Goal: Check status: Check status

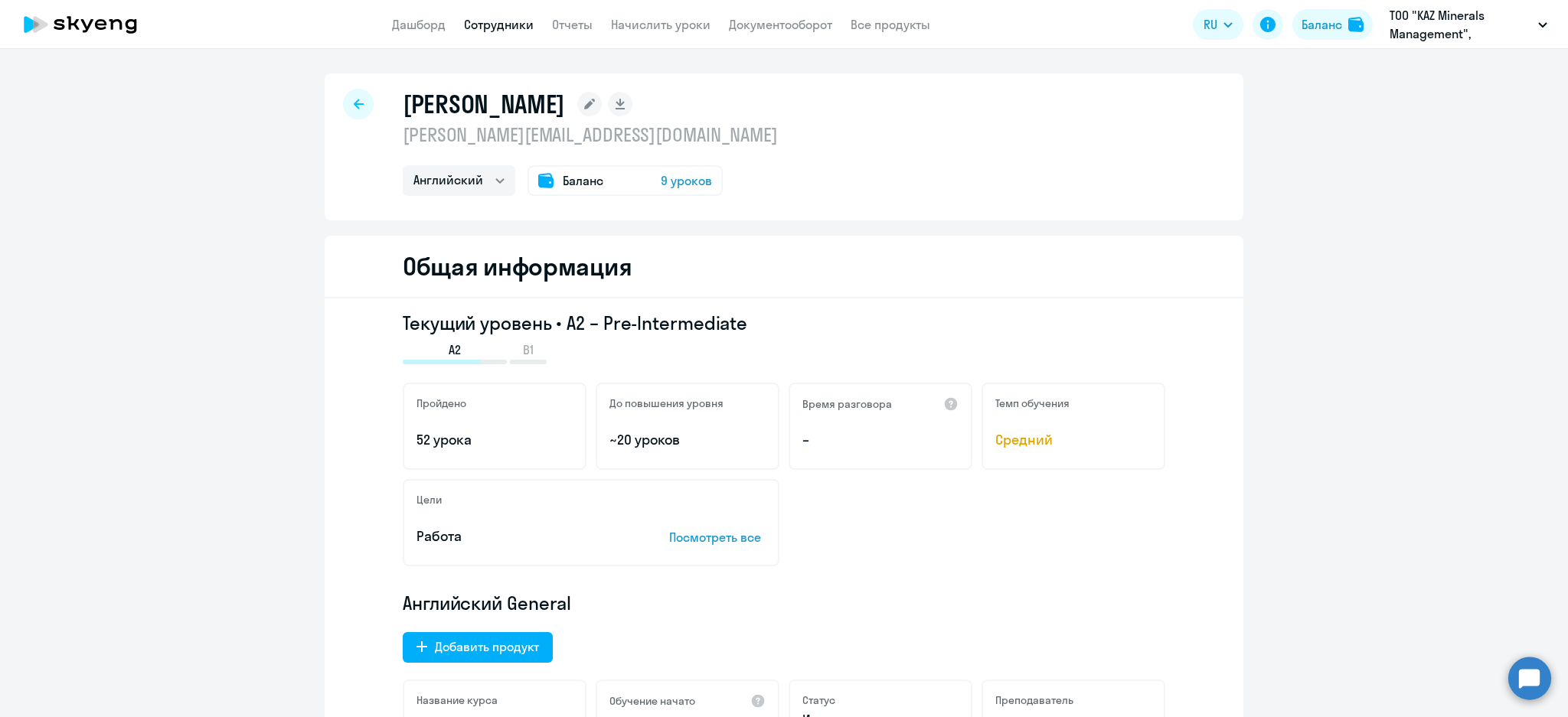
select select "english"
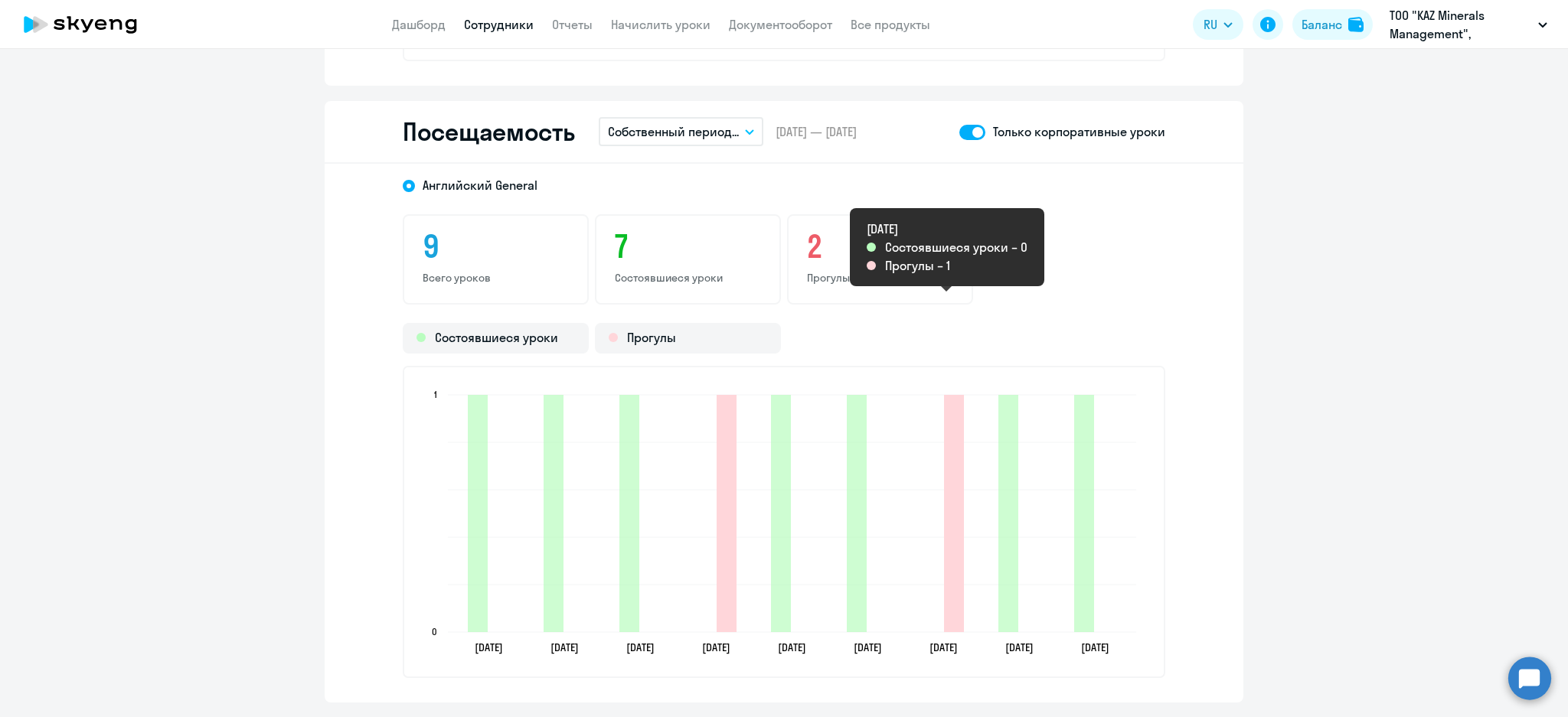
scroll to position [1836, 0]
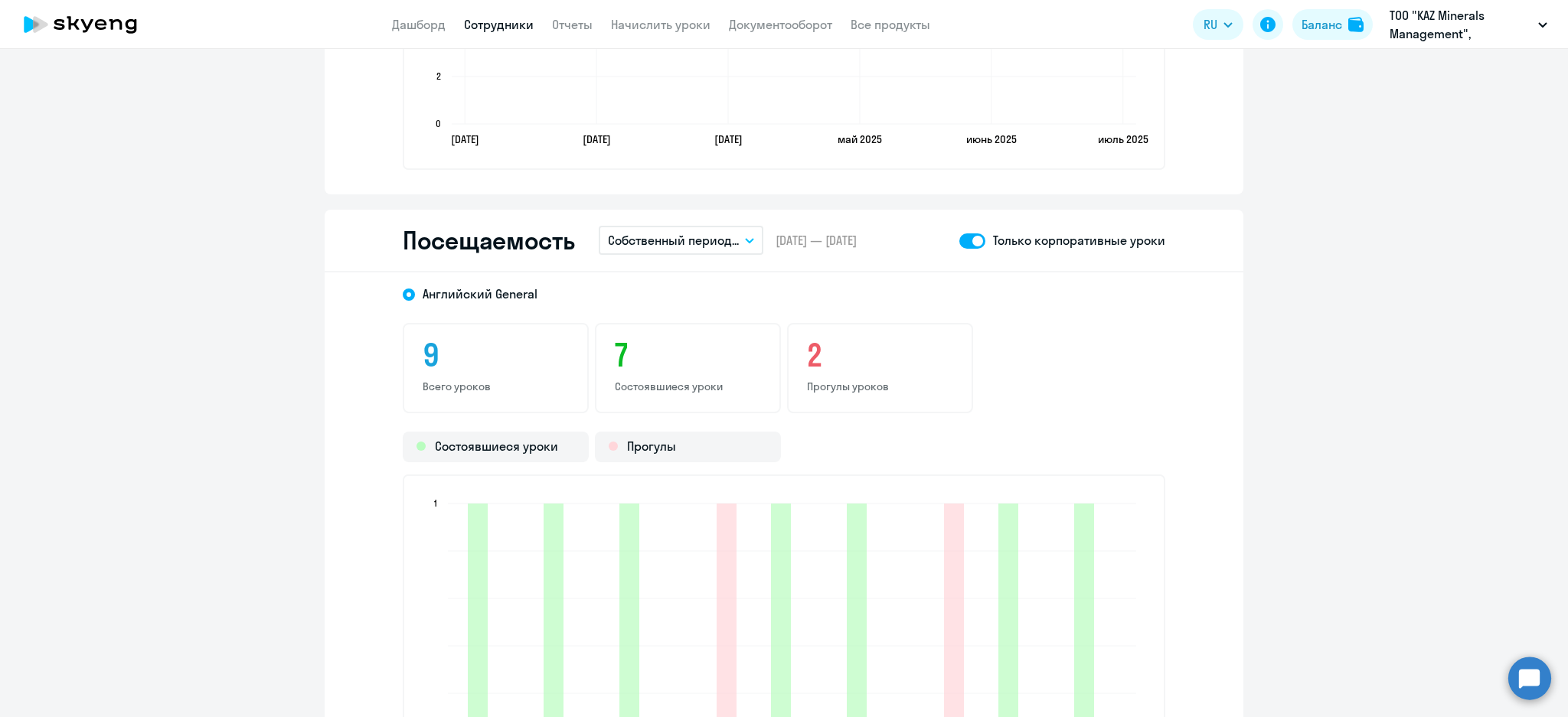
click at [471, 29] on link "Сотрудники" at bounding box center [498, 24] width 69 height 15
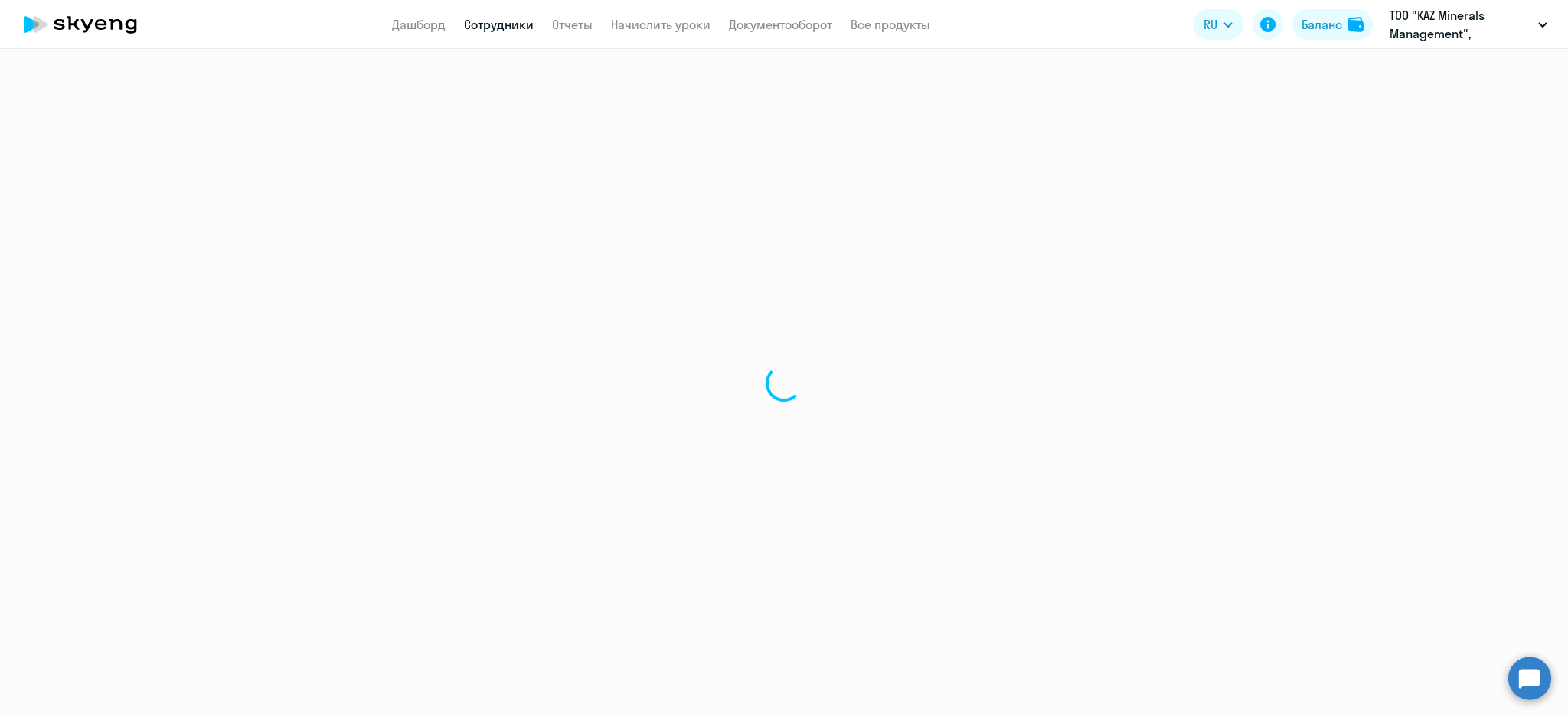
select select "30"
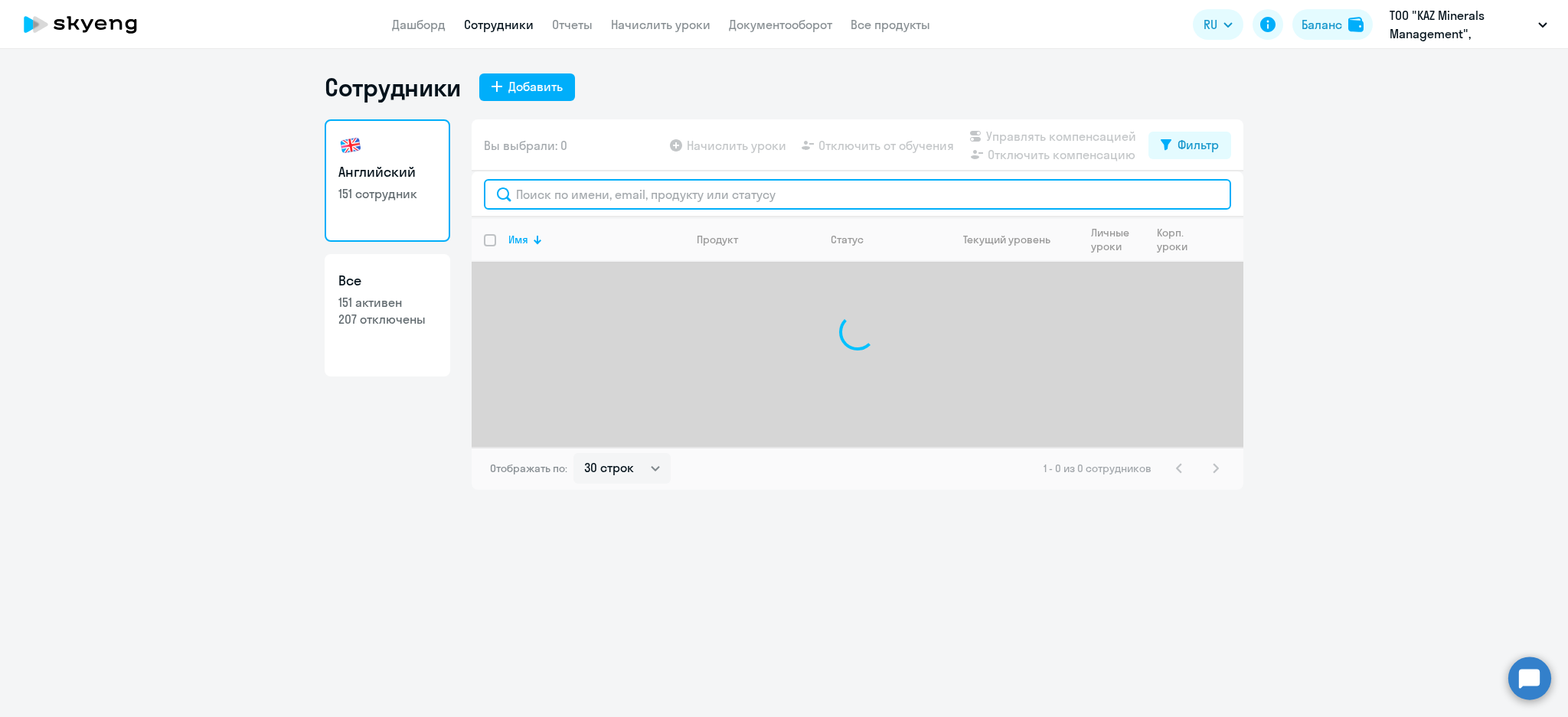
click at [548, 185] on input "text" at bounding box center [857, 194] width 747 height 30
type input "а"
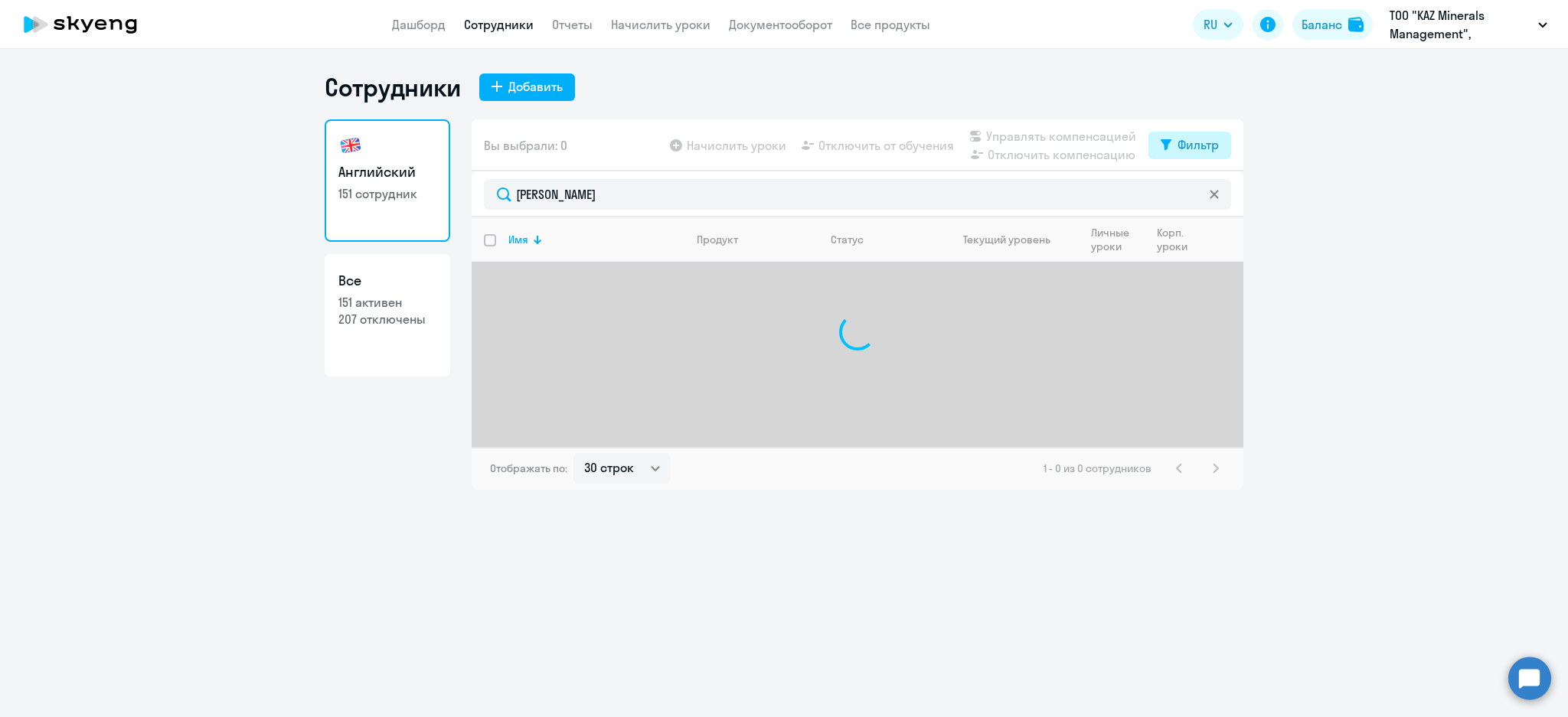
click at [1202, 145] on div "Фильтр" at bounding box center [1198, 144] width 41 height 18
click at [1210, 187] on span at bounding box center [1205, 194] width 26 height 15
click at [1193, 194] on input "checkbox" at bounding box center [1192, 194] width 1 height 1
checkbox input "true"
click at [977, 178] on div "а" at bounding box center [858, 194] width 772 height 46
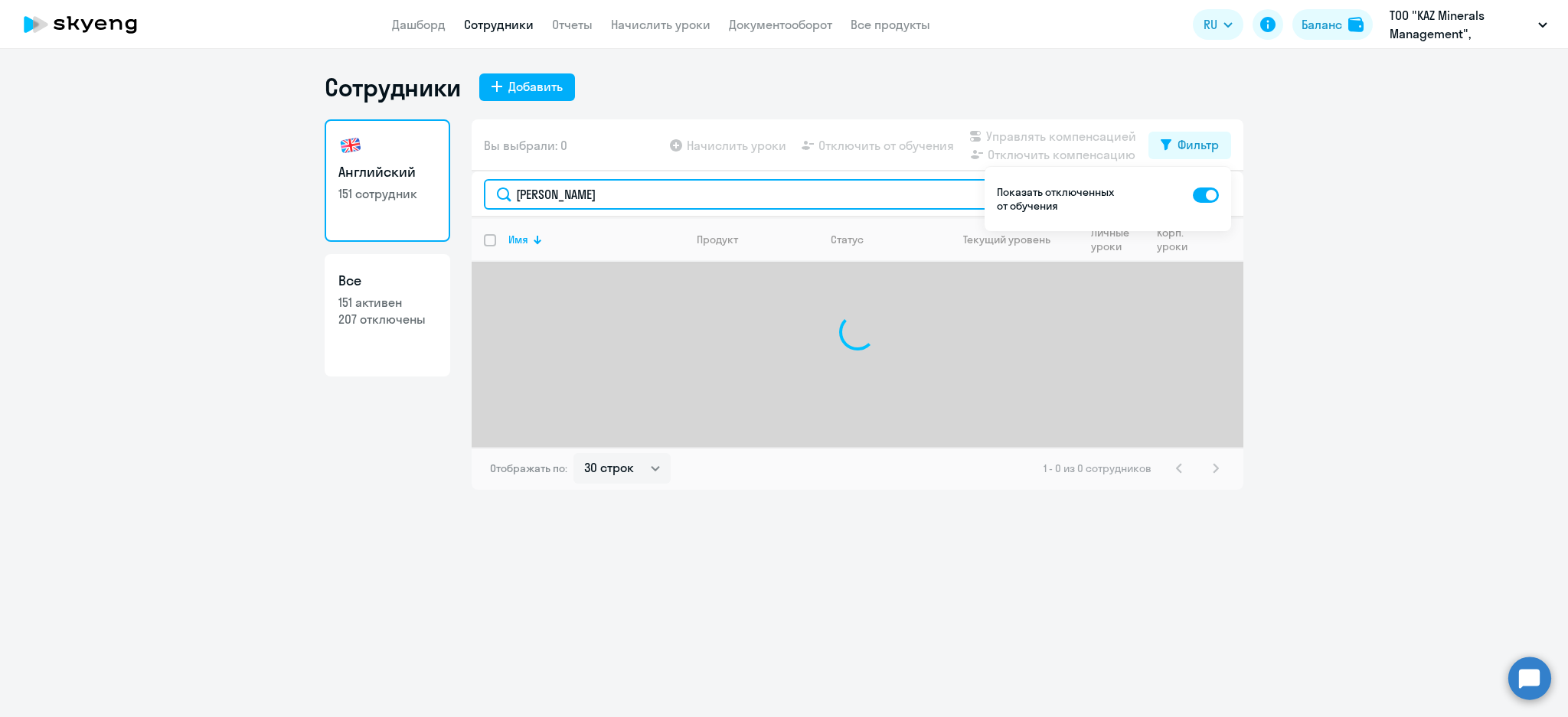
click at [957, 195] on input "а" at bounding box center [857, 194] width 747 height 30
type input "алмат"
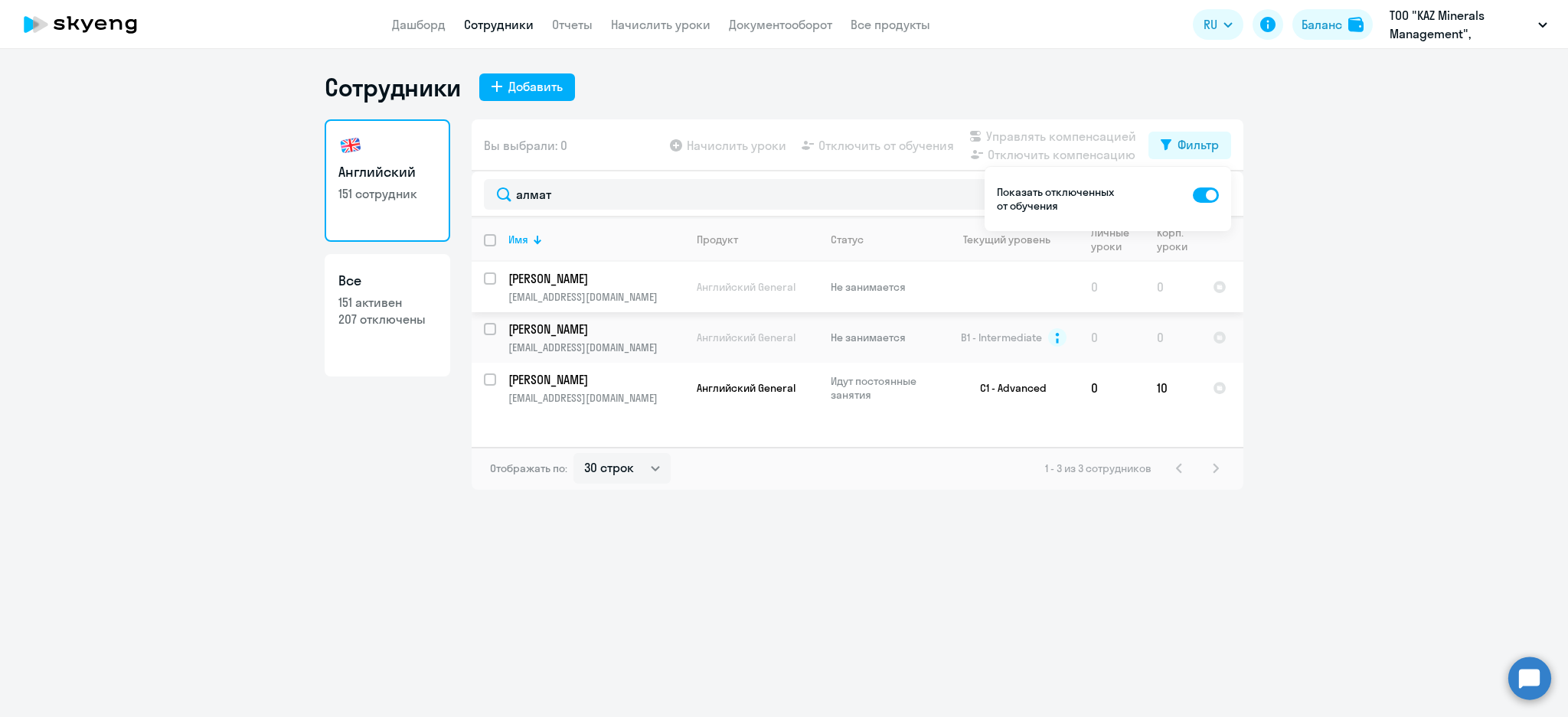
click at [623, 284] on p "[PERSON_NAME]" at bounding box center [595, 278] width 173 height 17
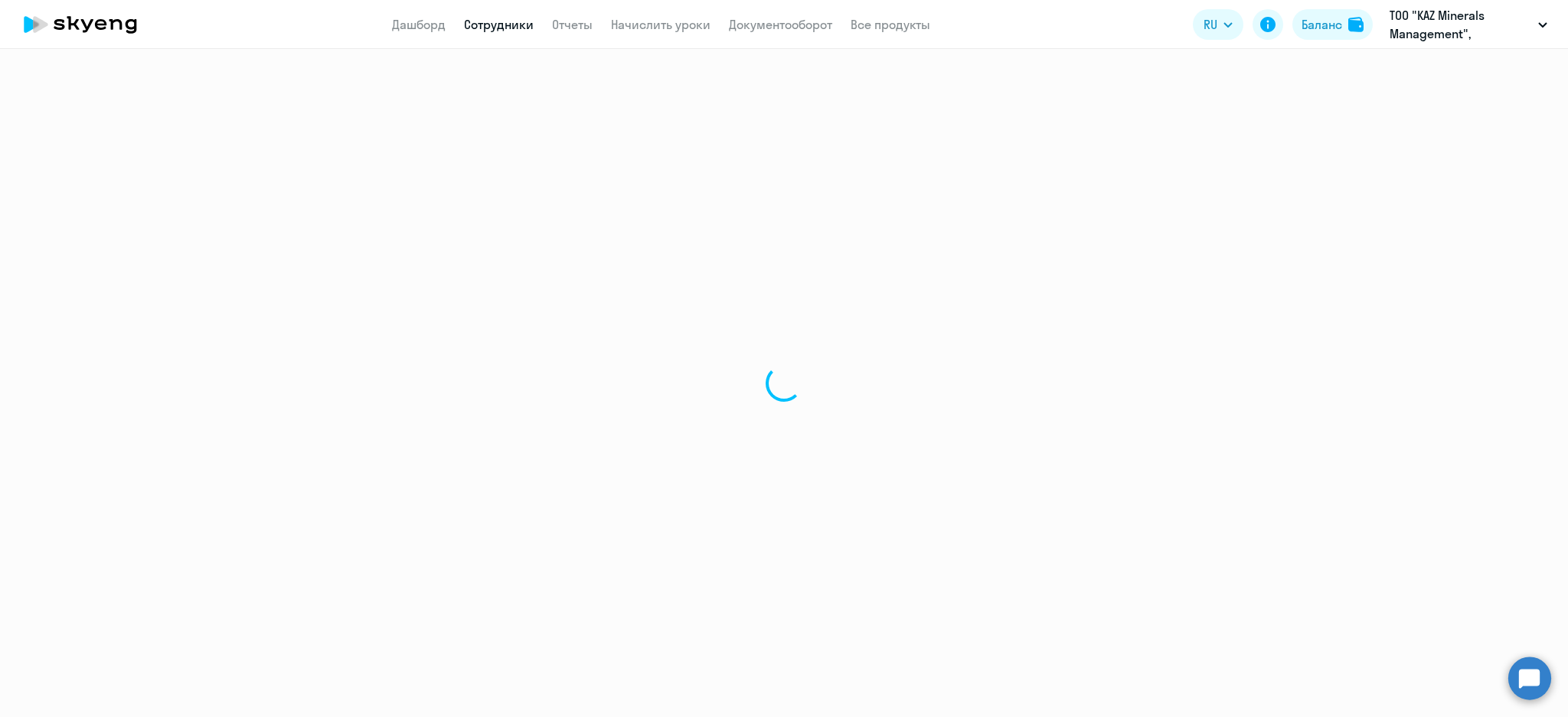
select select "english"
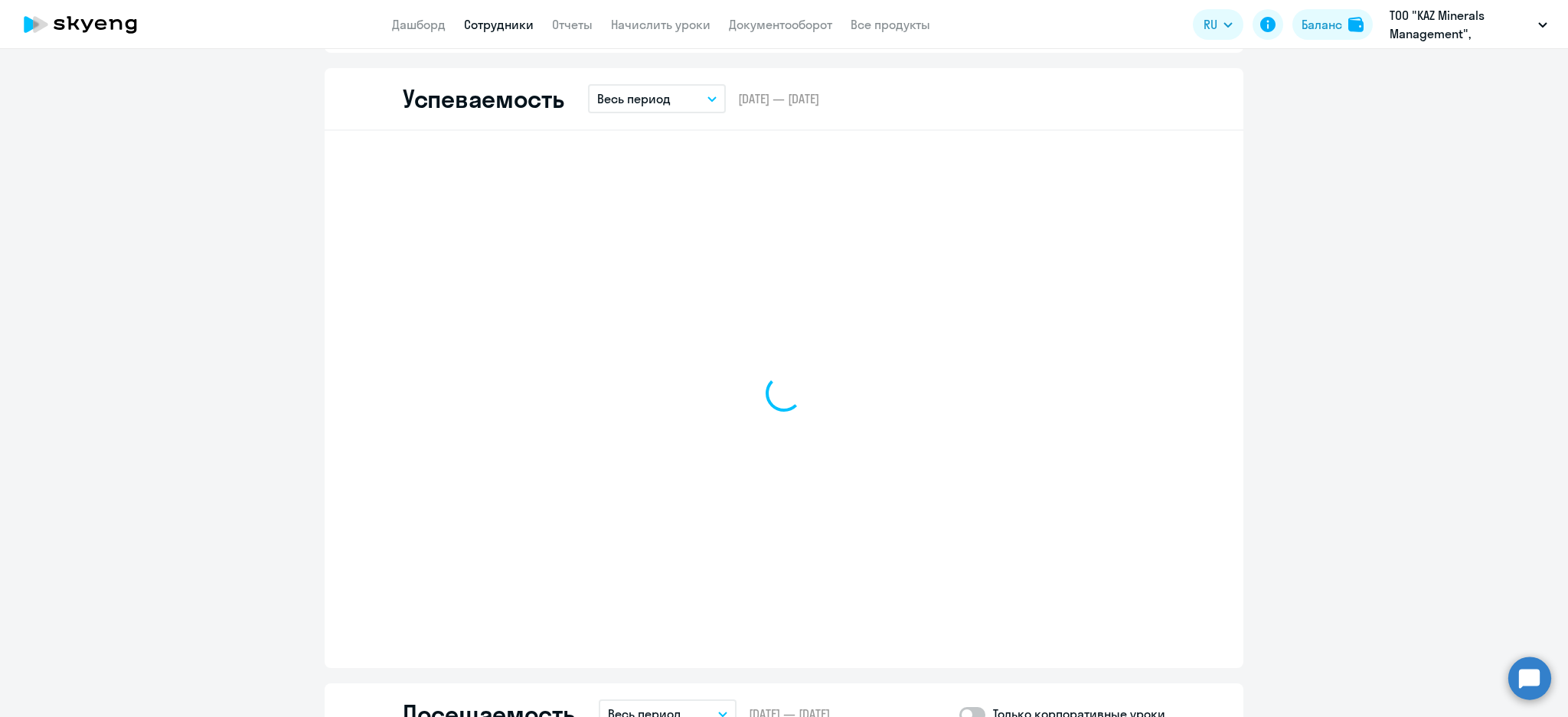
scroll to position [1632, 0]
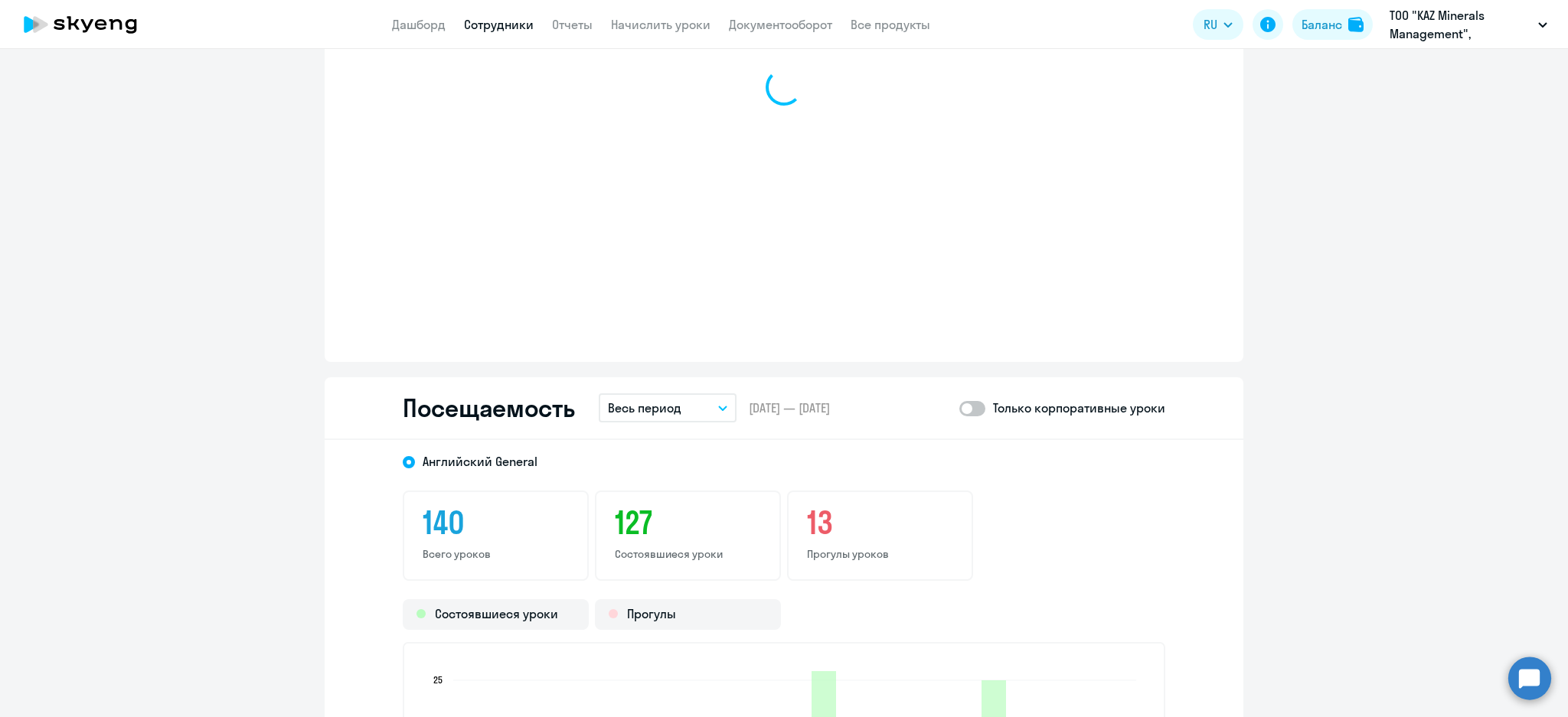
click at [657, 413] on p "Весь период" at bounding box center [645, 407] width 73 height 18
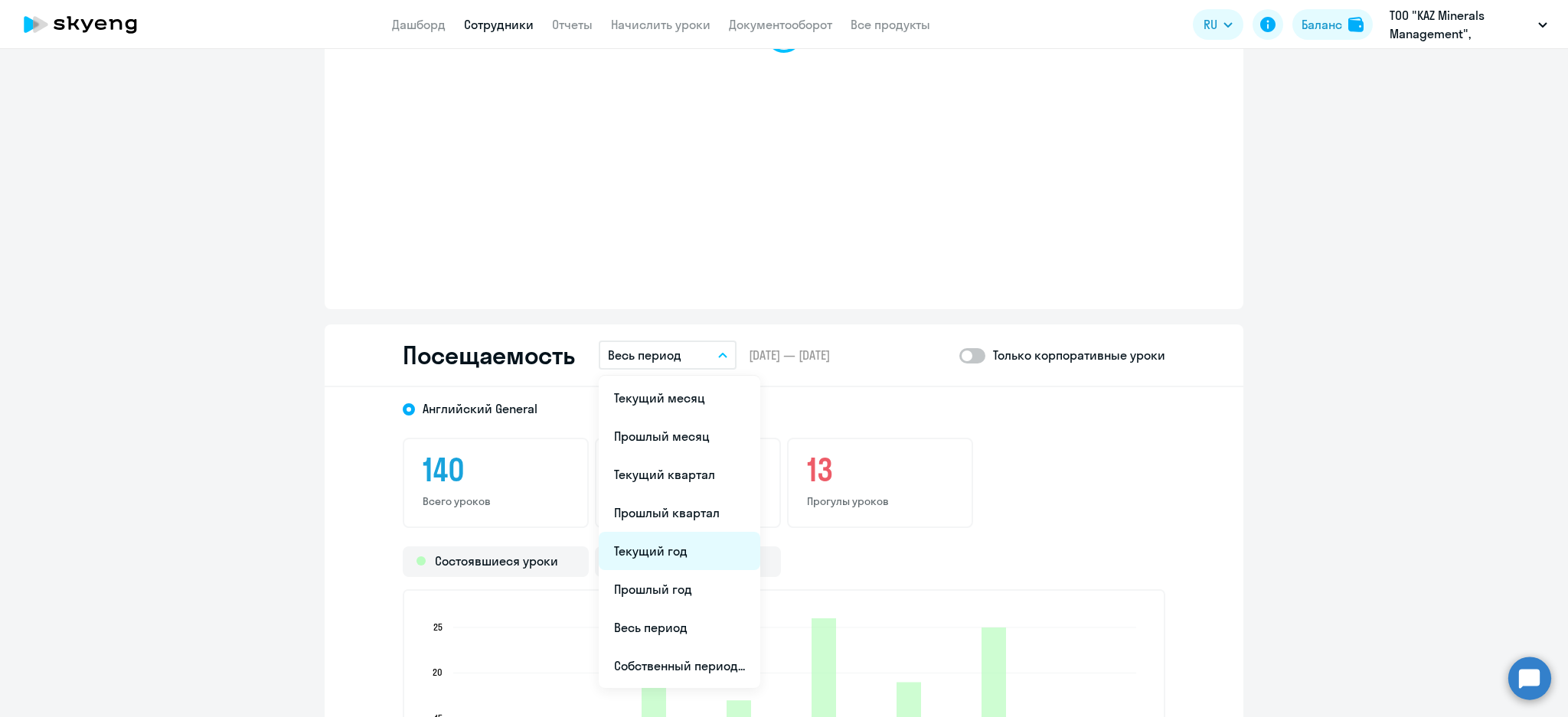
scroll to position [1734, 0]
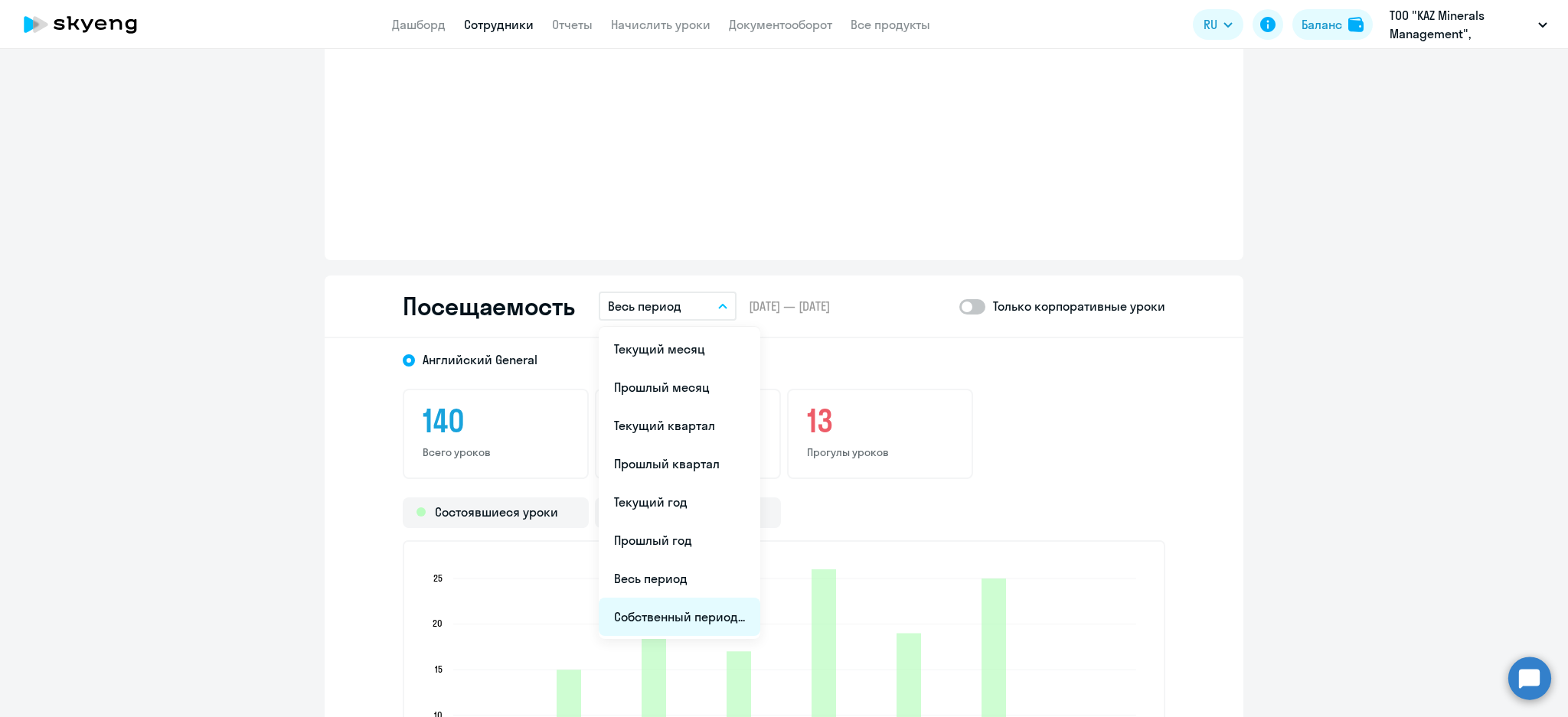
click at [707, 598] on li "Собственный период..." at bounding box center [679, 617] width 162 height 38
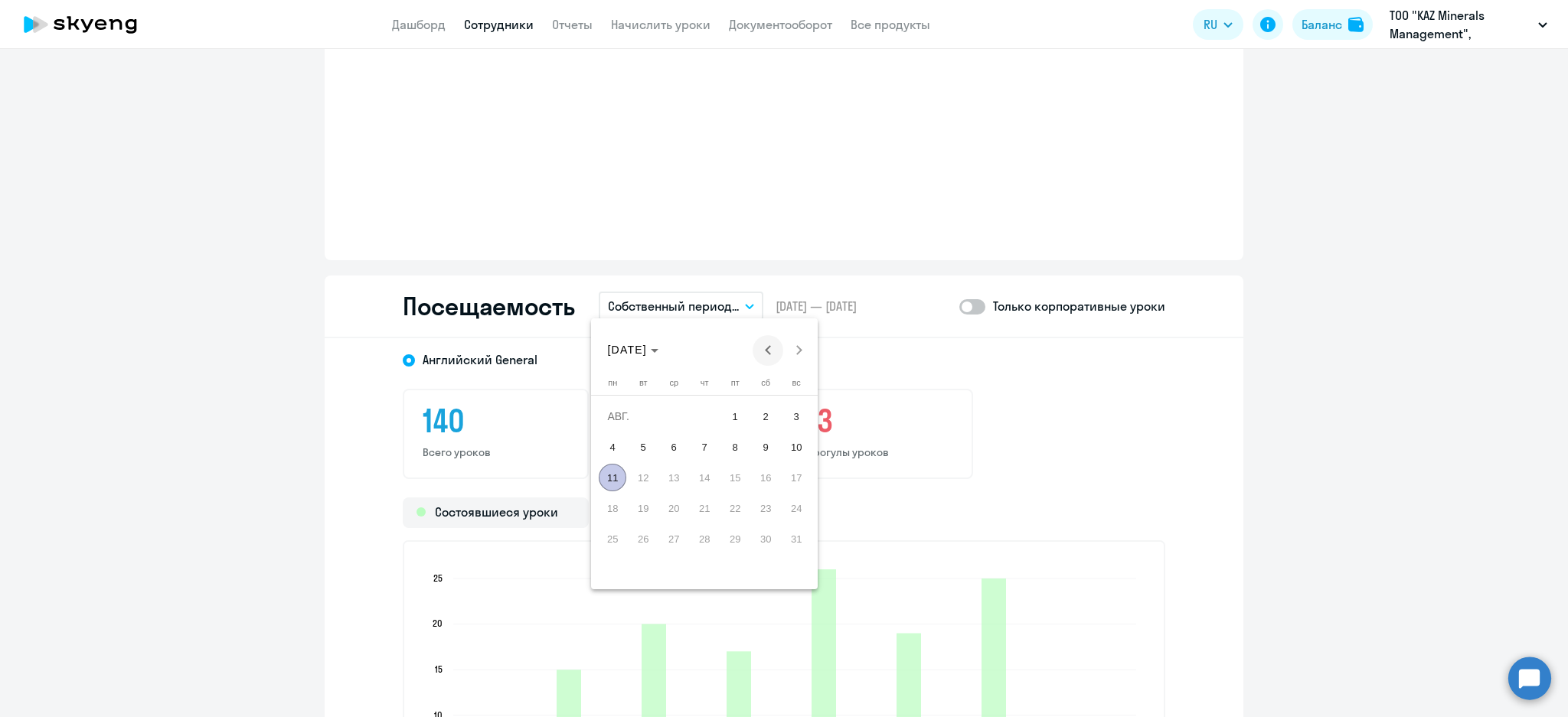
click at [764, 346] on span "Previous month" at bounding box center [768, 351] width 30 height 30
click at [764, 347] on span "Previous month" at bounding box center [768, 351] width 30 height 30
click at [788, 420] on span "1" at bounding box center [796, 416] width 28 height 28
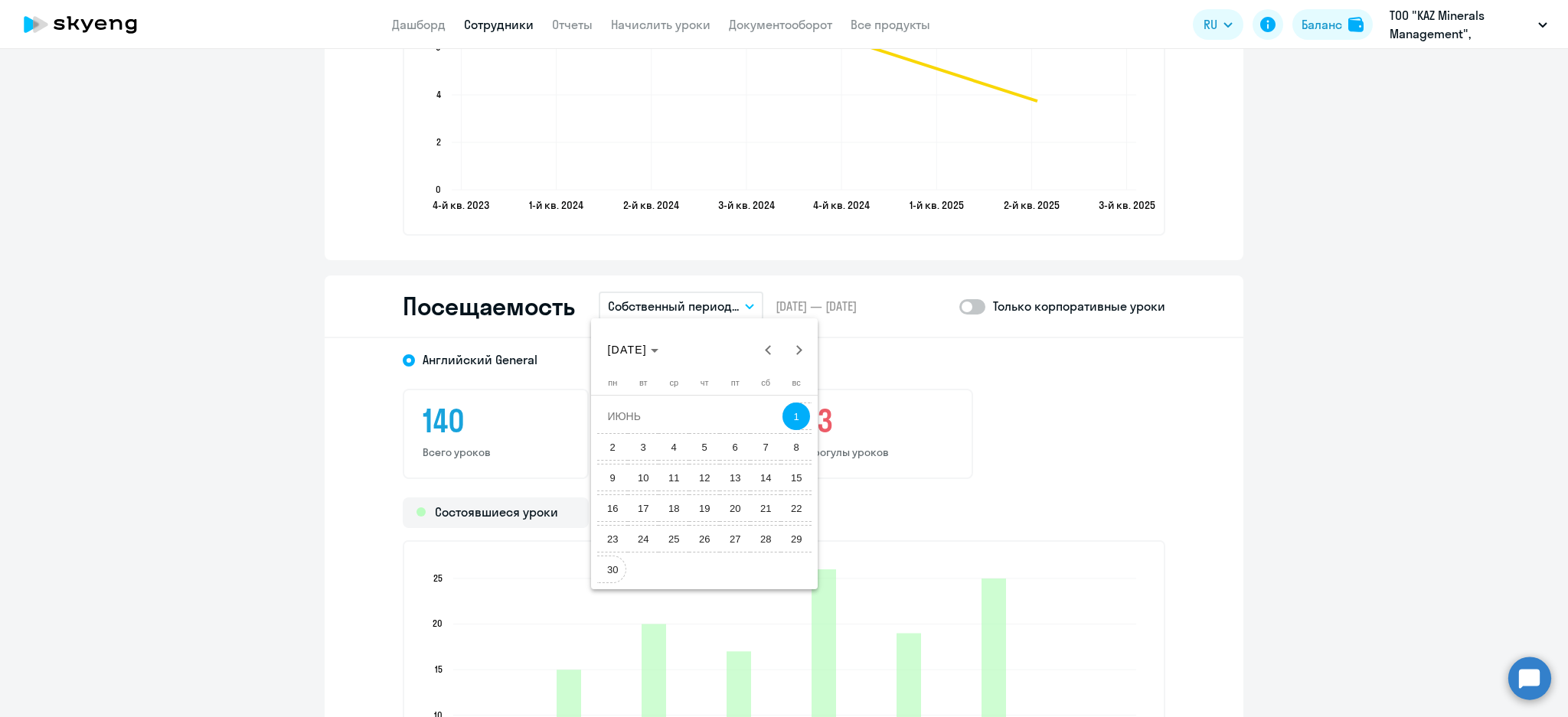
click at [608, 570] on span "30" at bounding box center [612, 569] width 28 height 28
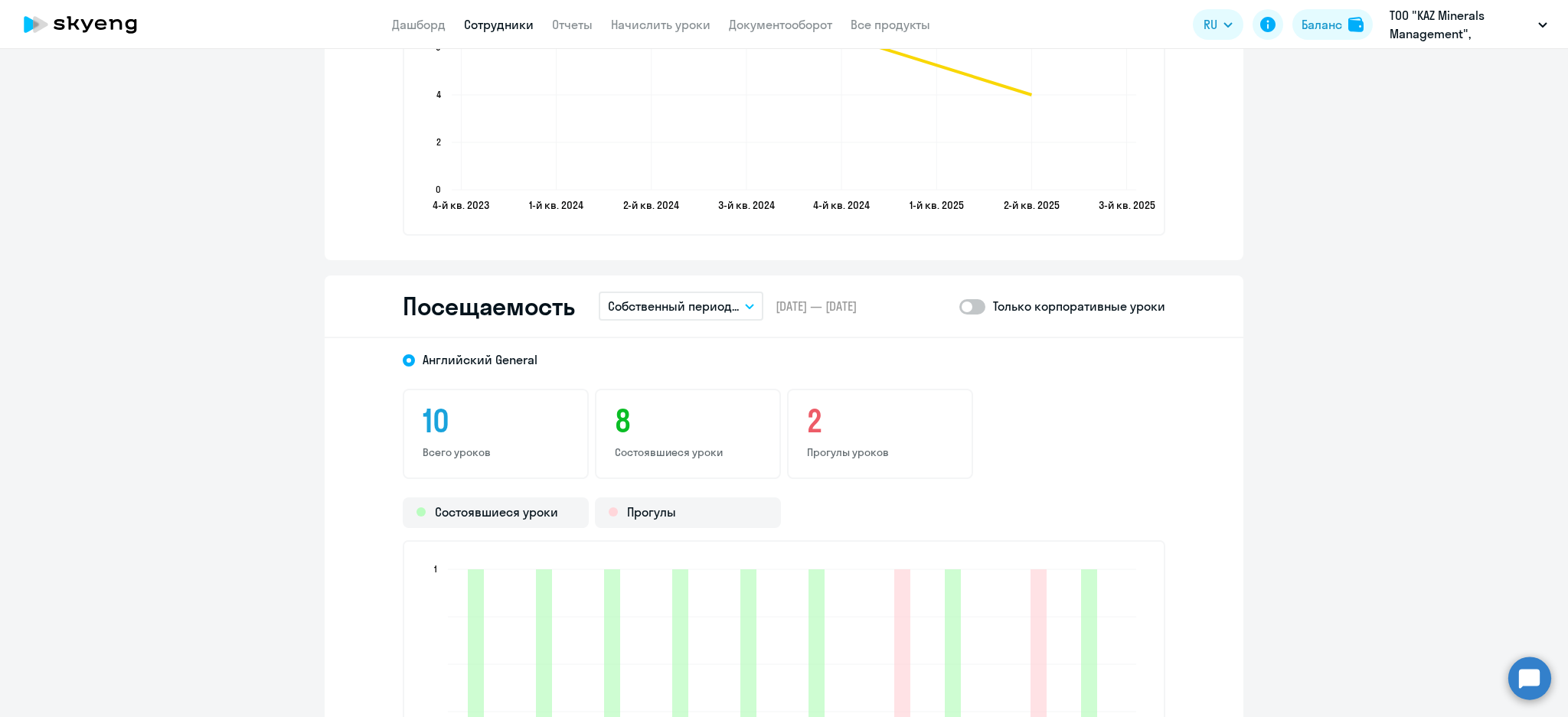
drag, startPoint x: 969, startPoint y: 307, endPoint x: 972, endPoint y: 330, distance: 23.2
click at [970, 307] on span at bounding box center [972, 307] width 26 height 15
click at [959, 307] on input "checkbox" at bounding box center [958, 306] width 1 height 1
checkbox input "true"
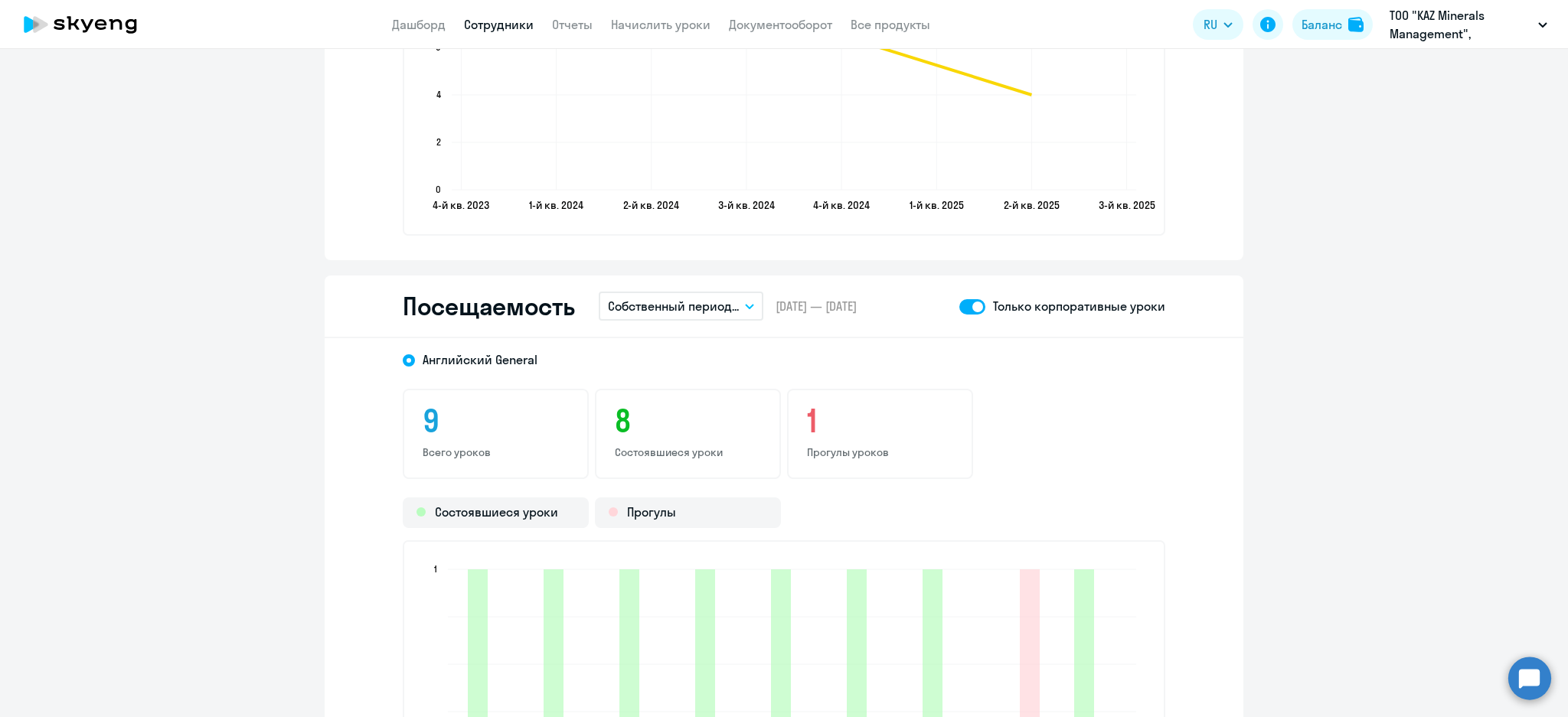
scroll to position [1938, 0]
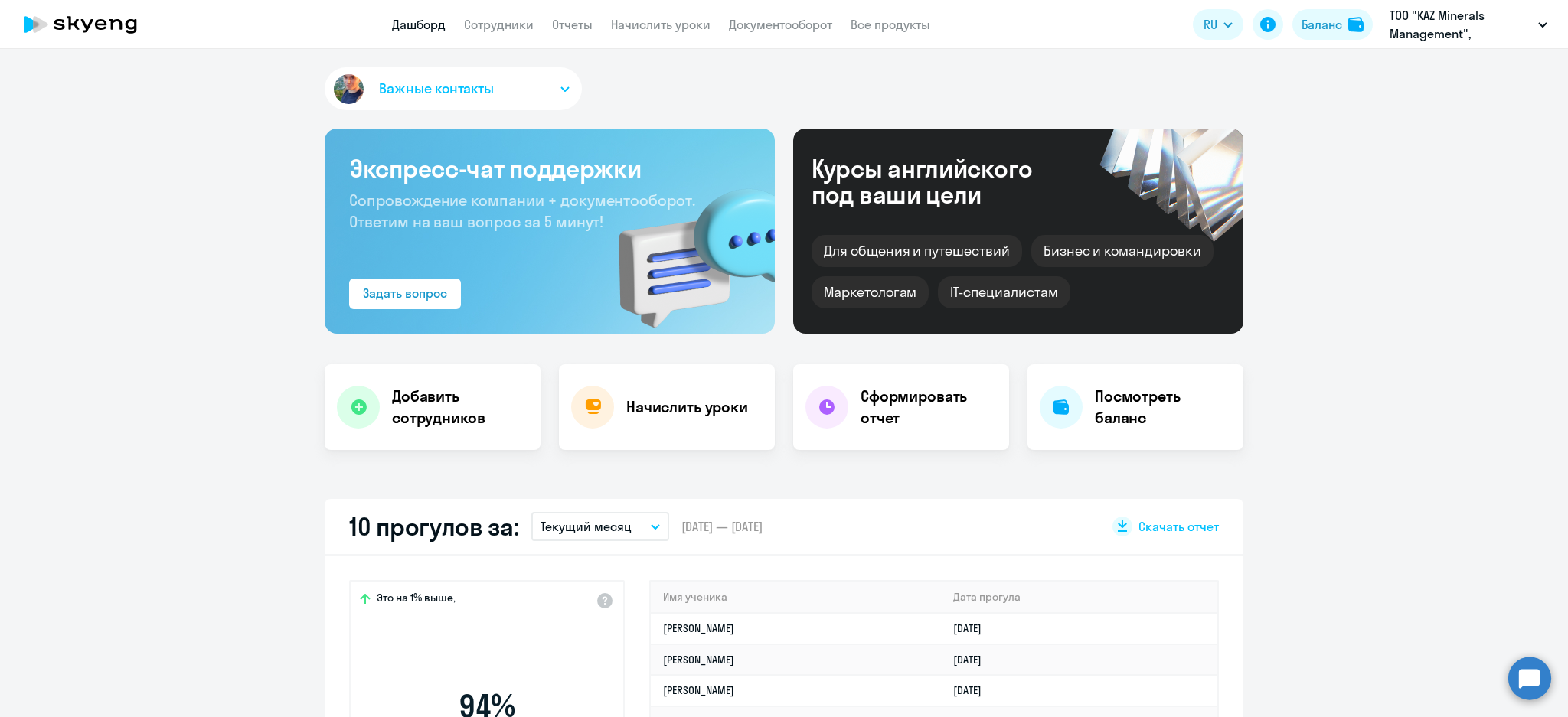
select select "30"
click at [475, 13] on app-header "Дашборд Сотрудники Отчеты Начислить уроки Документооборот Все продукты Дашборд …" at bounding box center [784, 24] width 1568 height 49
drag, startPoint x: 474, startPoint y: 18, endPoint x: 486, endPoint y: 29, distance: 16.3
click at [474, 19] on link "Сотрудники" at bounding box center [498, 24] width 69 height 15
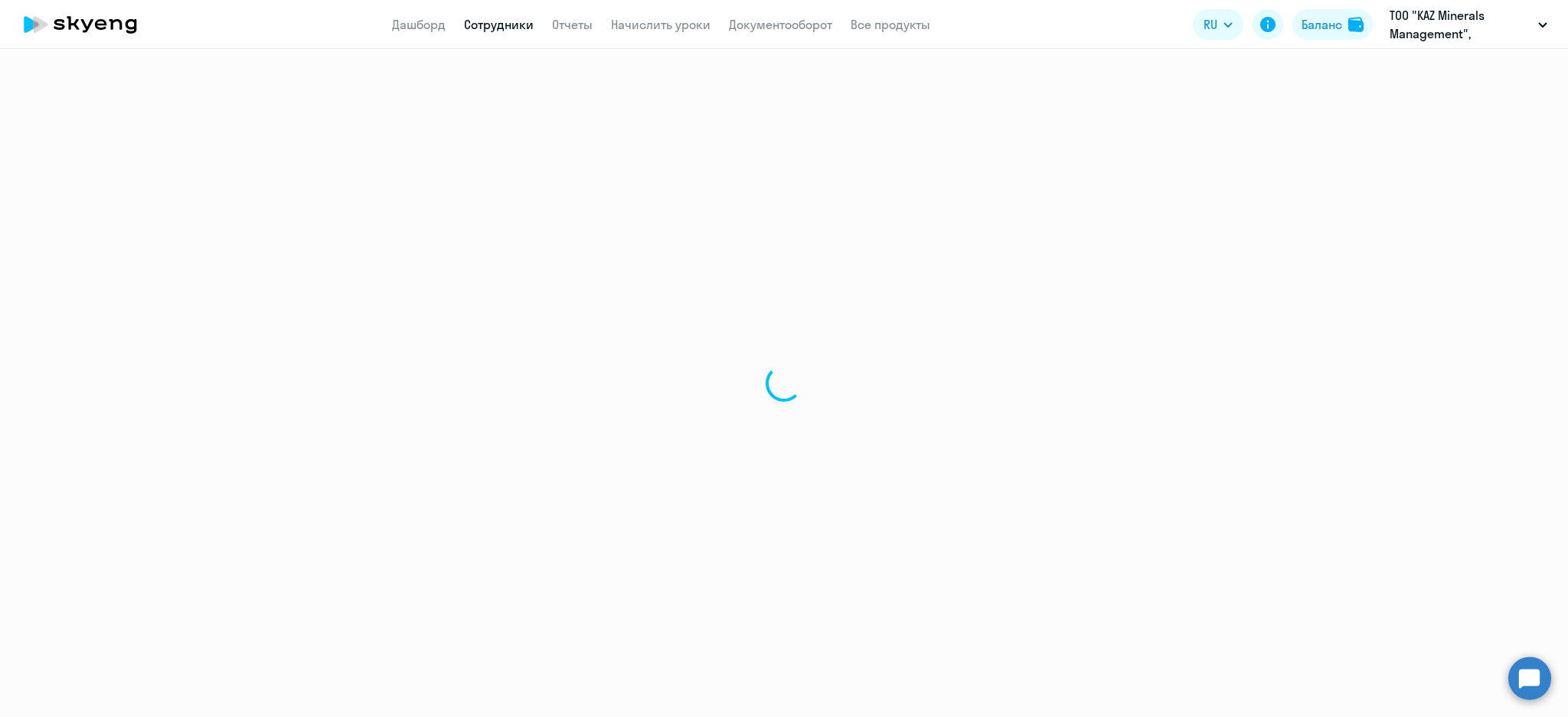
select select "30"
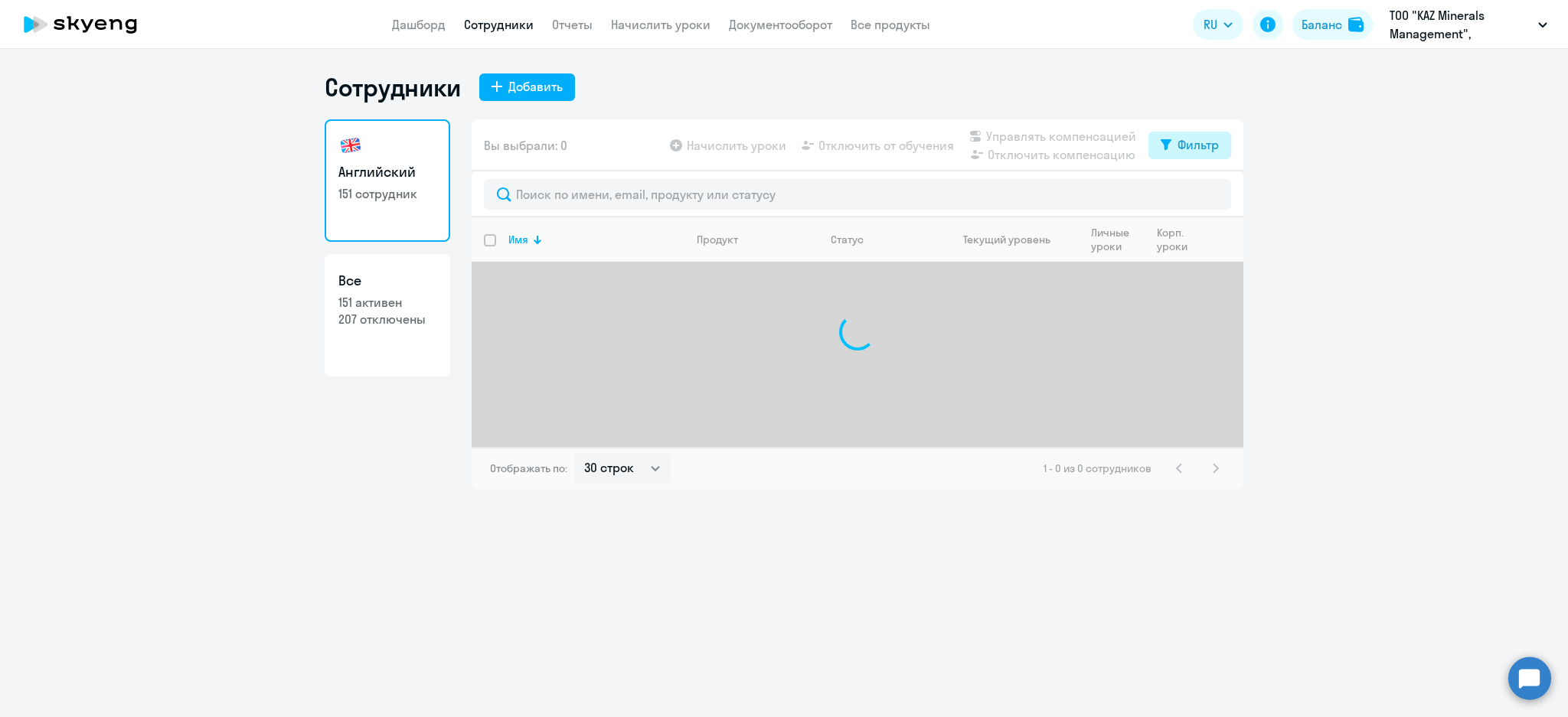
click at [1216, 138] on div "Фильтр" at bounding box center [1198, 144] width 41 height 18
click at [1221, 189] on div "Показать отключенных от обучения" at bounding box center [1107, 198] width 246 height 65
drag, startPoint x: 1213, startPoint y: 192, endPoint x: 1118, endPoint y: 202, distance: 95.5
click at [1211, 192] on span at bounding box center [1205, 194] width 26 height 15
click at [1193, 194] on input "checkbox" at bounding box center [1192, 194] width 1 height 1
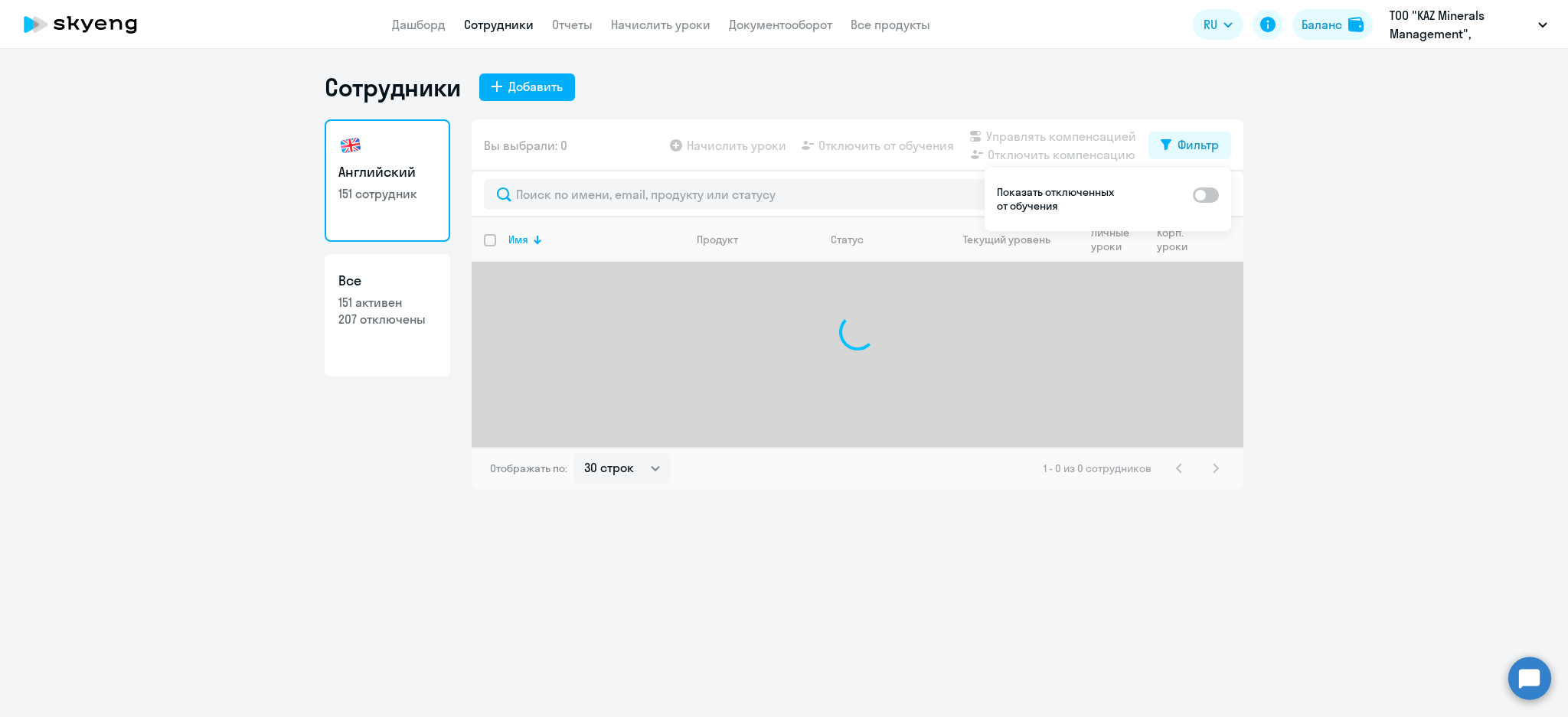
checkbox input "true"
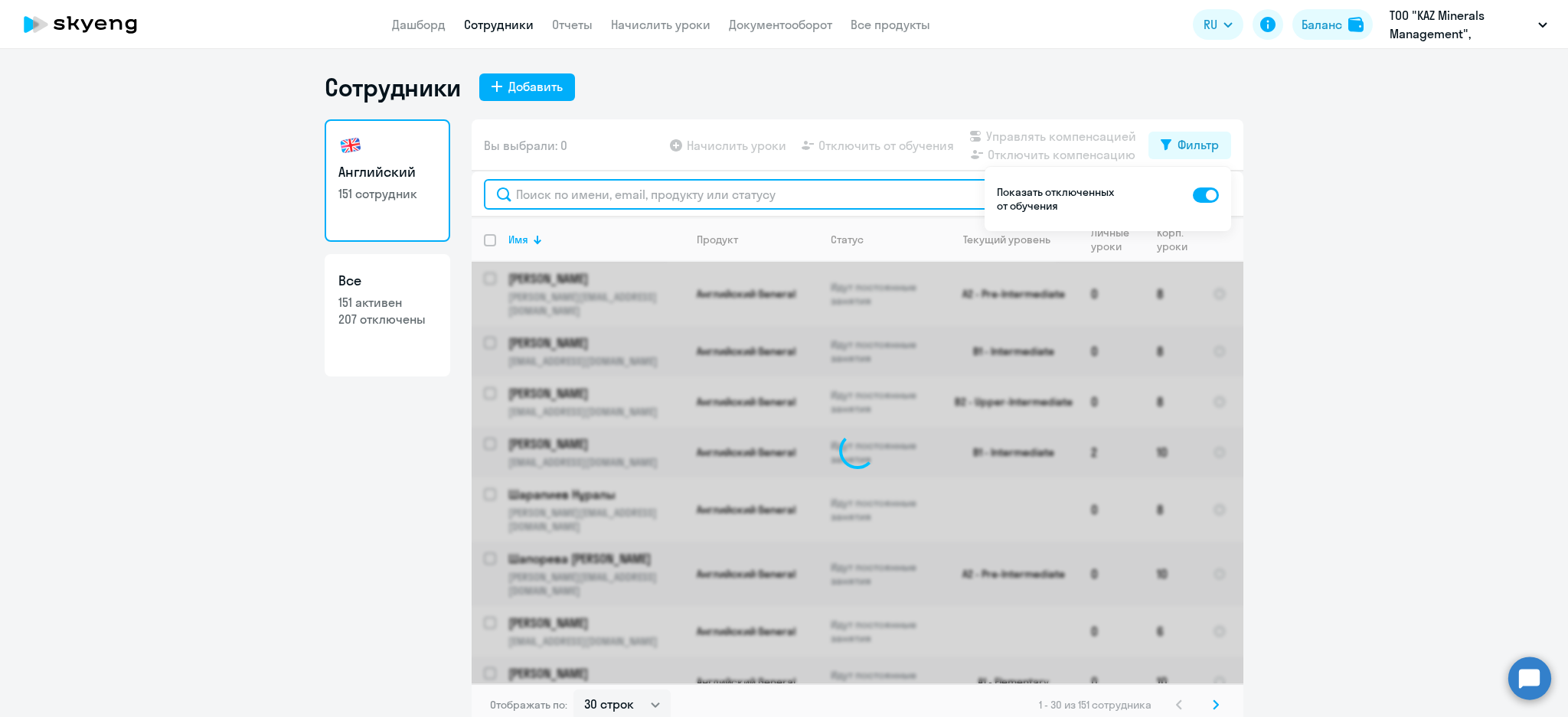
click at [897, 201] on input "text" at bounding box center [857, 194] width 747 height 30
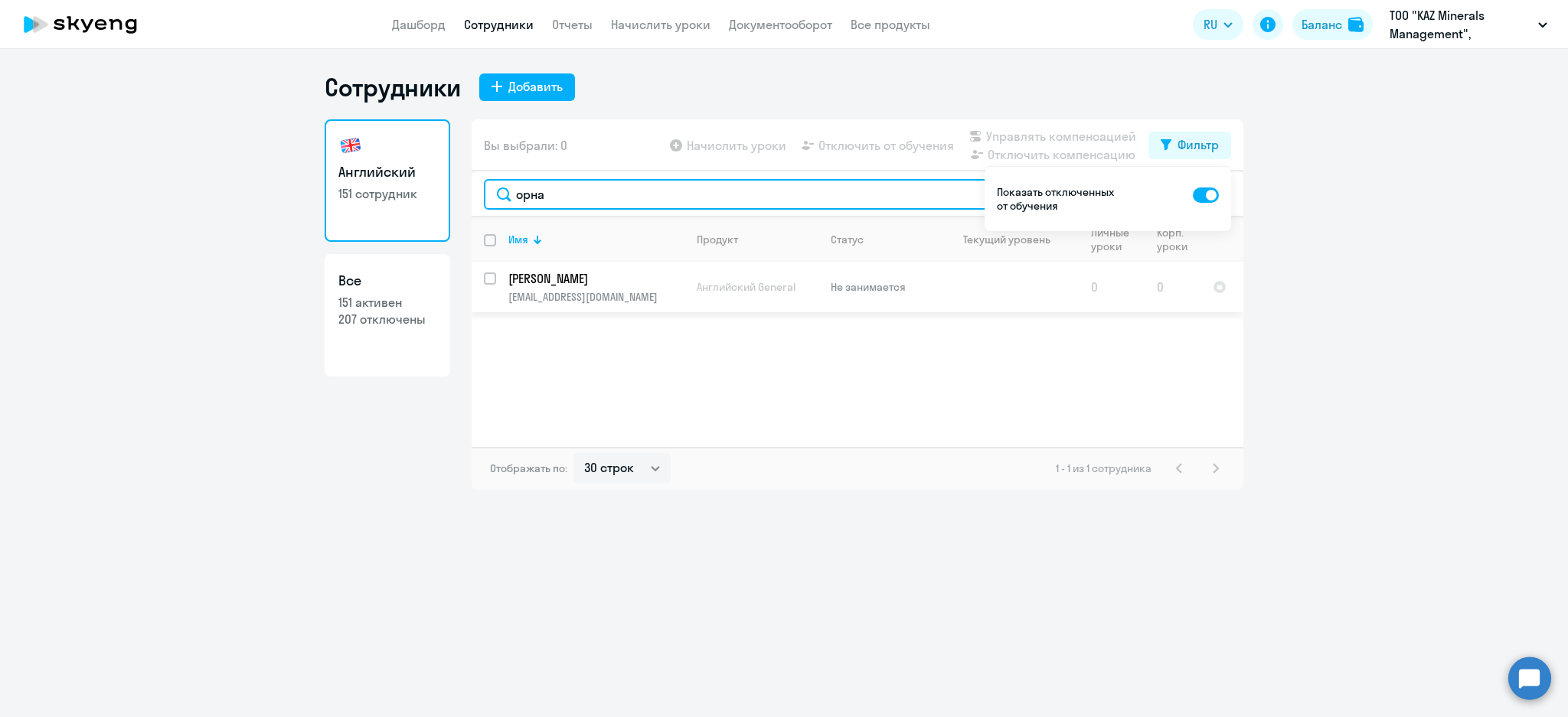
type input "орна"
click at [650, 283] on p "[PERSON_NAME]" at bounding box center [595, 278] width 173 height 17
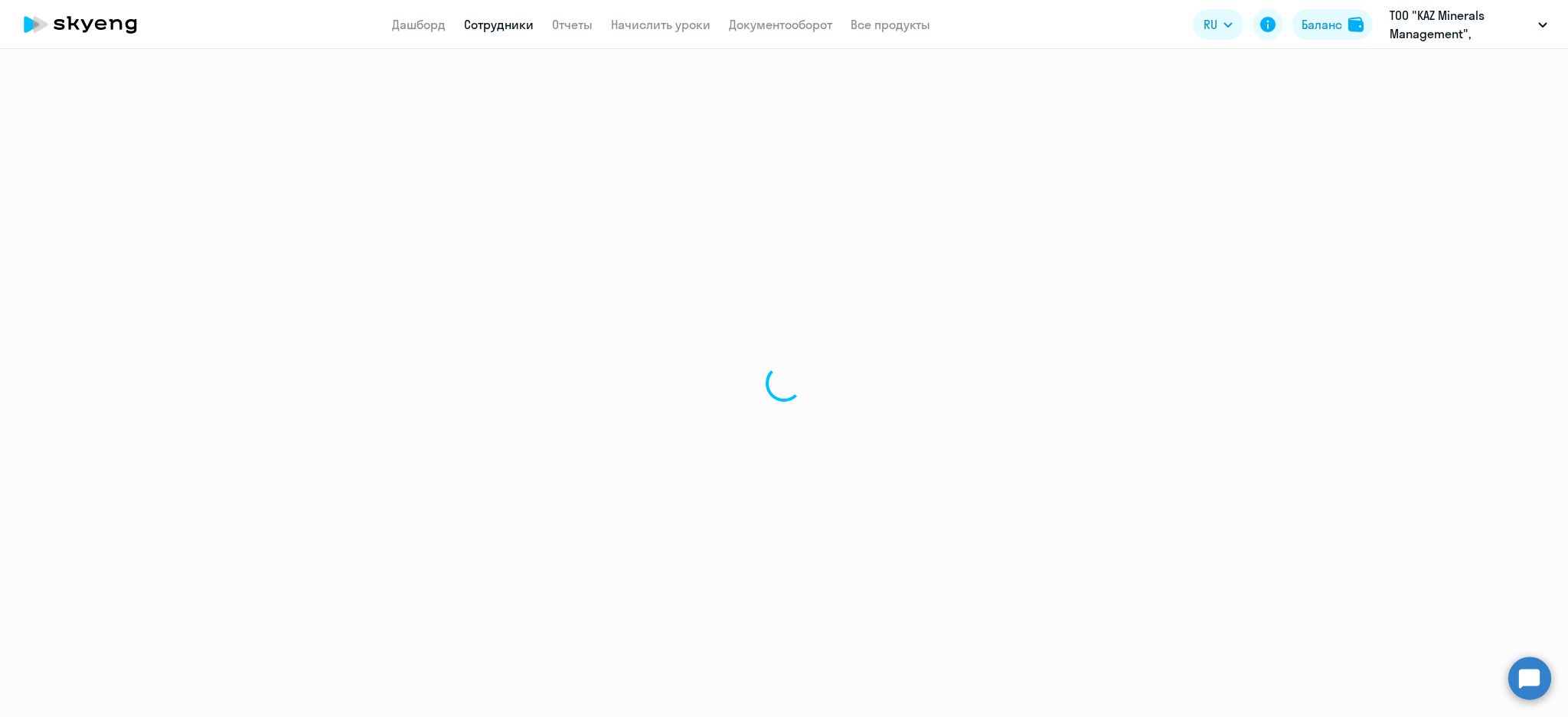
select select "english"
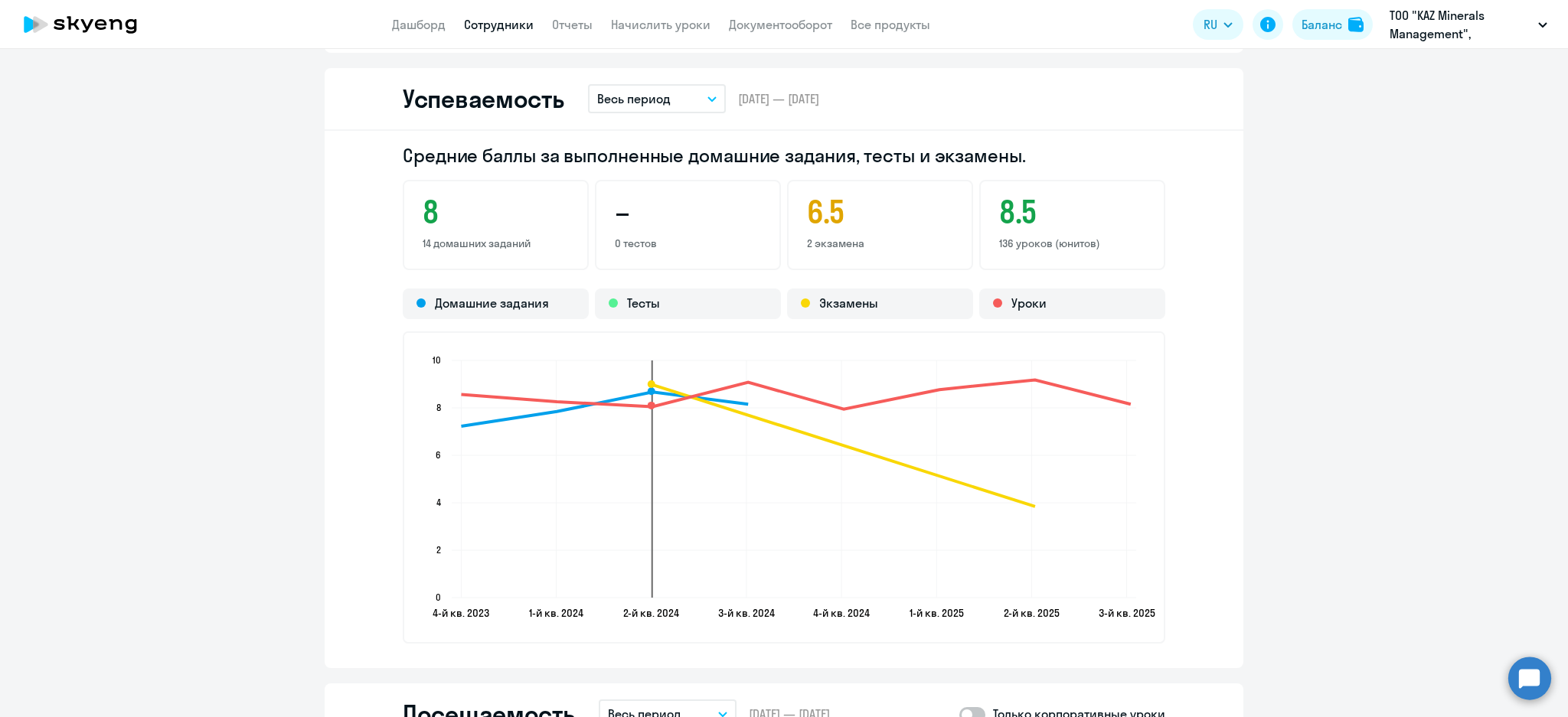
scroll to position [1734, 0]
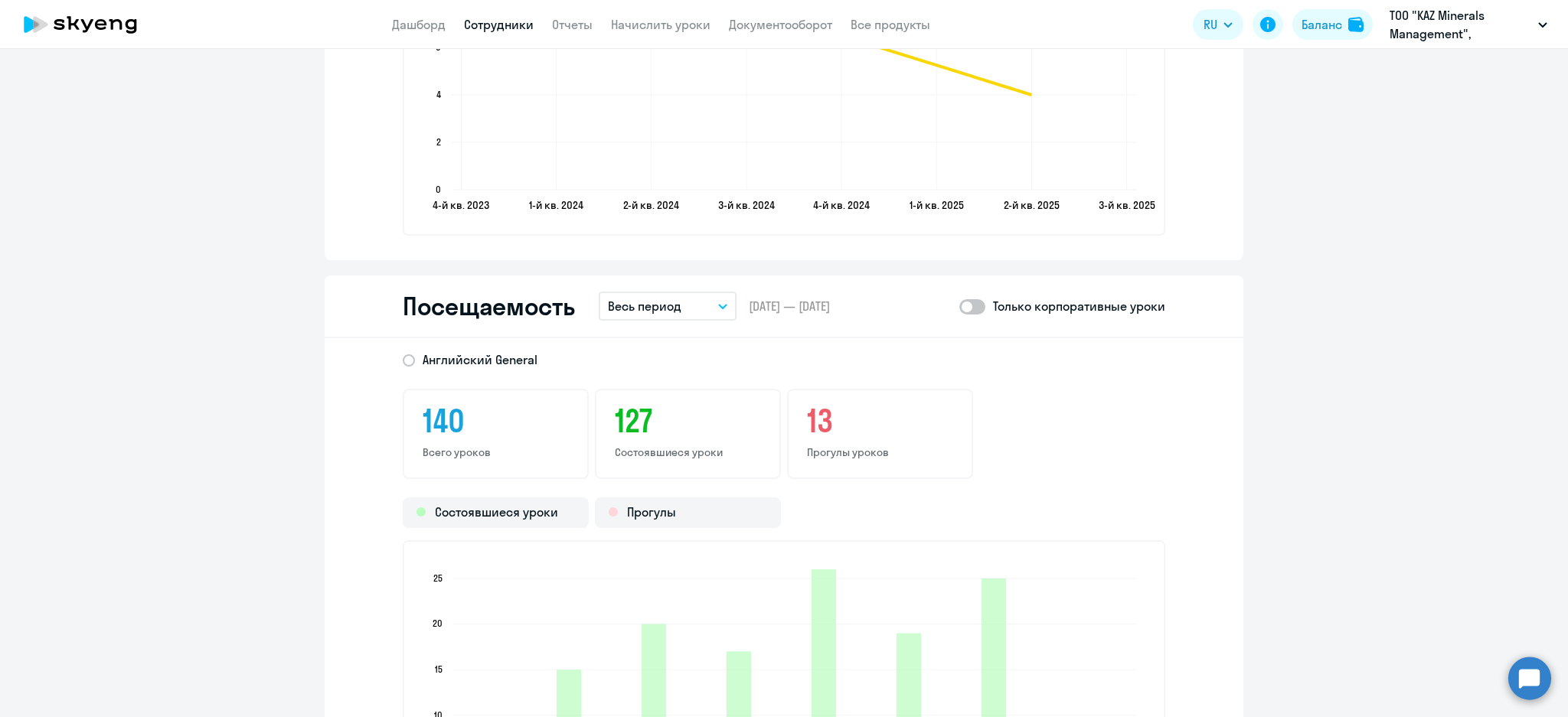
click at [671, 308] on button "Весь период" at bounding box center [667, 306] width 138 height 29
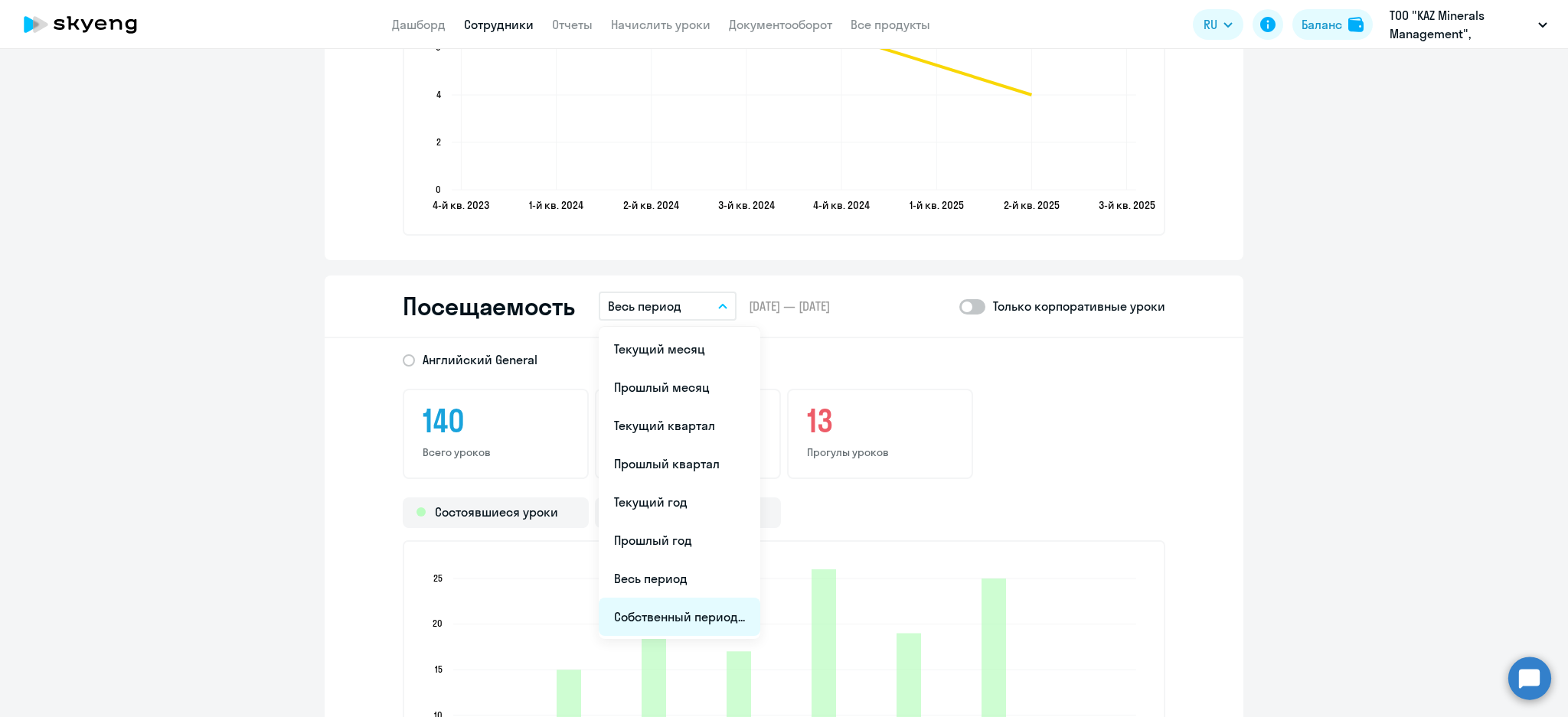
click at [712, 611] on li "Собственный период..." at bounding box center [679, 617] width 162 height 38
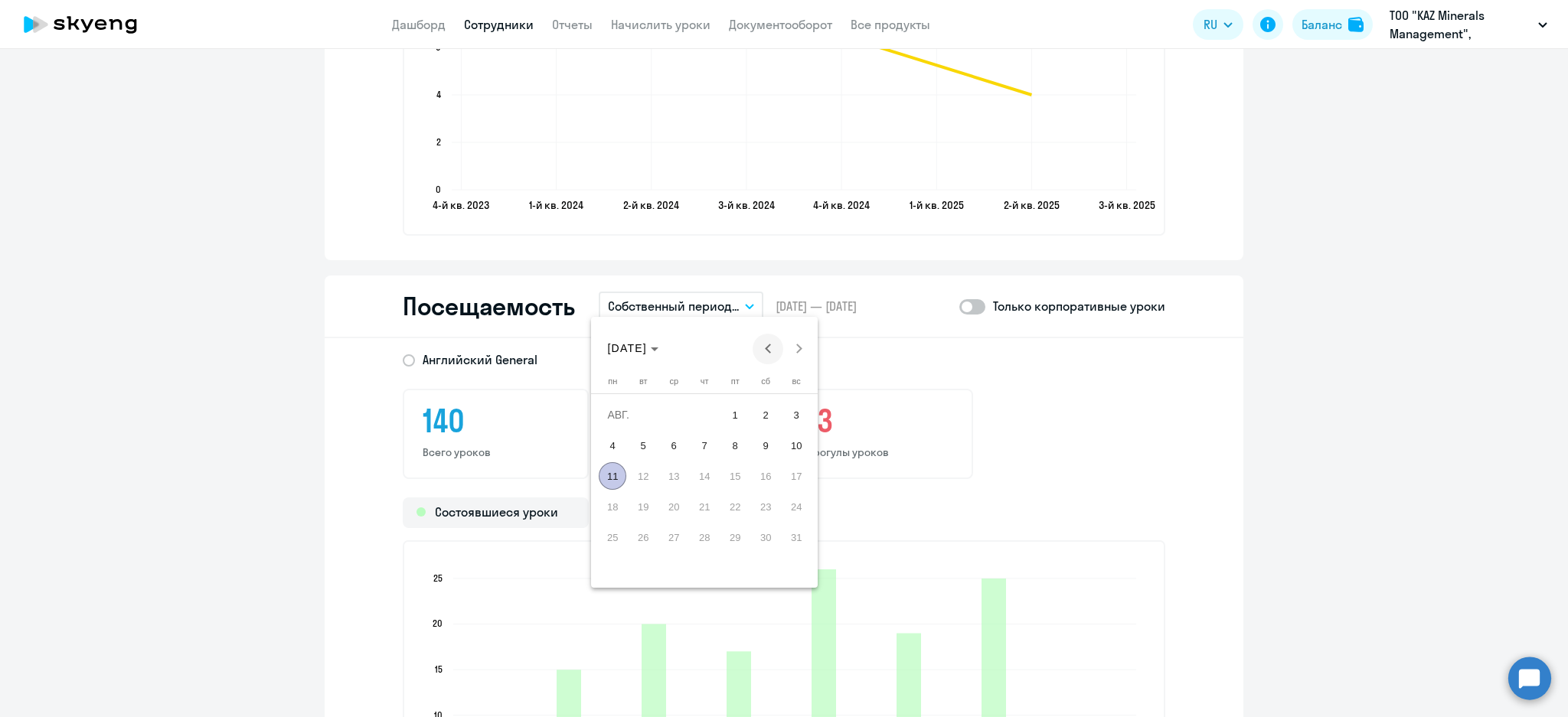
click at [772, 348] on button "Previous month" at bounding box center [768, 349] width 30 height 30
click at [764, 349] on button "Previous month" at bounding box center [768, 349] width 30 height 30
click at [803, 409] on span "1" at bounding box center [796, 414] width 28 height 28
click at [625, 568] on span "30" at bounding box center [612, 567] width 28 height 28
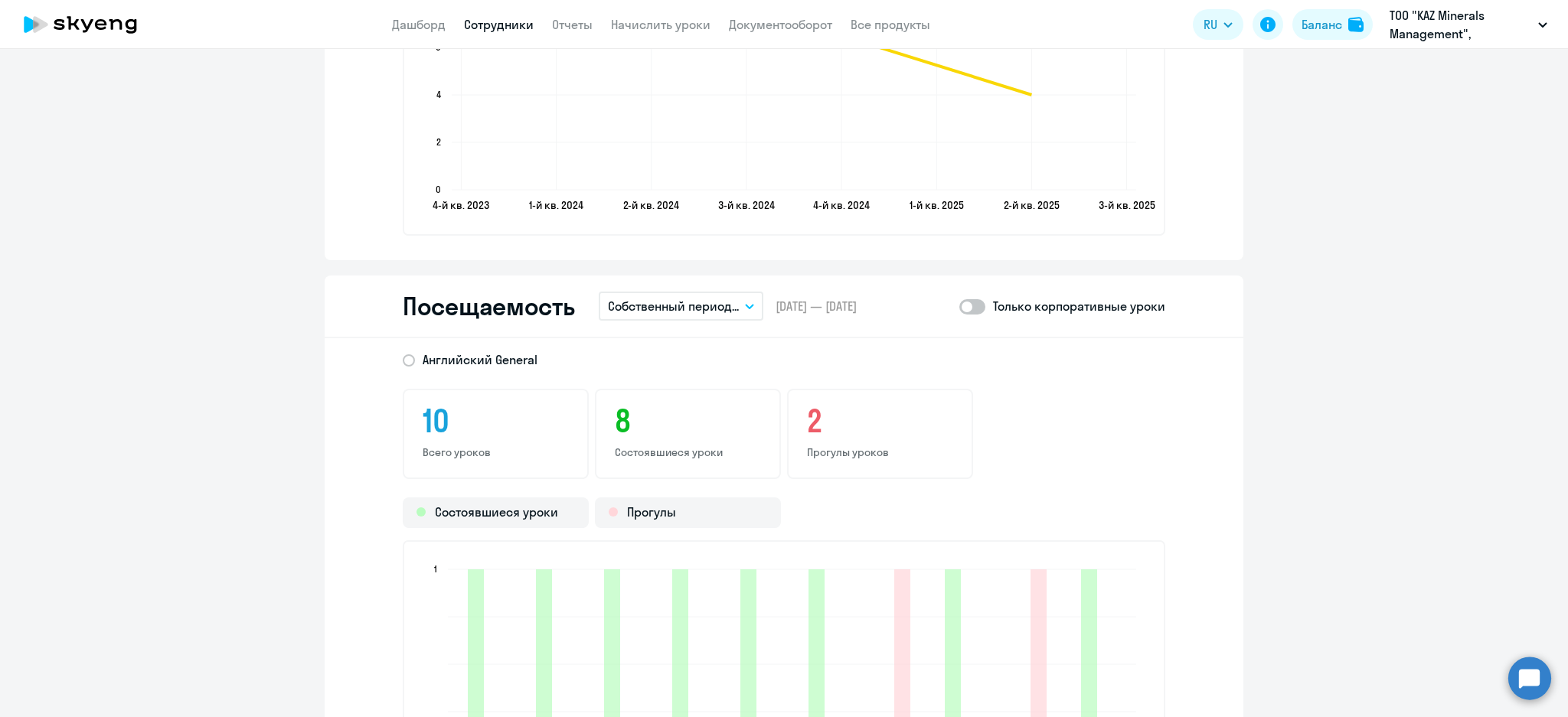
click at [1020, 389] on div "10 Всего уроков 8 Состоявшиеся уроки 2 Прогулы уроков" at bounding box center [784, 433] width 763 height 90
click at [966, 300] on span at bounding box center [972, 307] width 26 height 15
click at [959, 306] on input "checkbox" at bounding box center [958, 306] width 1 height 1
click at [966, 300] on span at bounding box center [972, 307] width 26 height 15
click at [959, 306] on input "checkbox" at bounding box center [958, 306] width 1 height 1
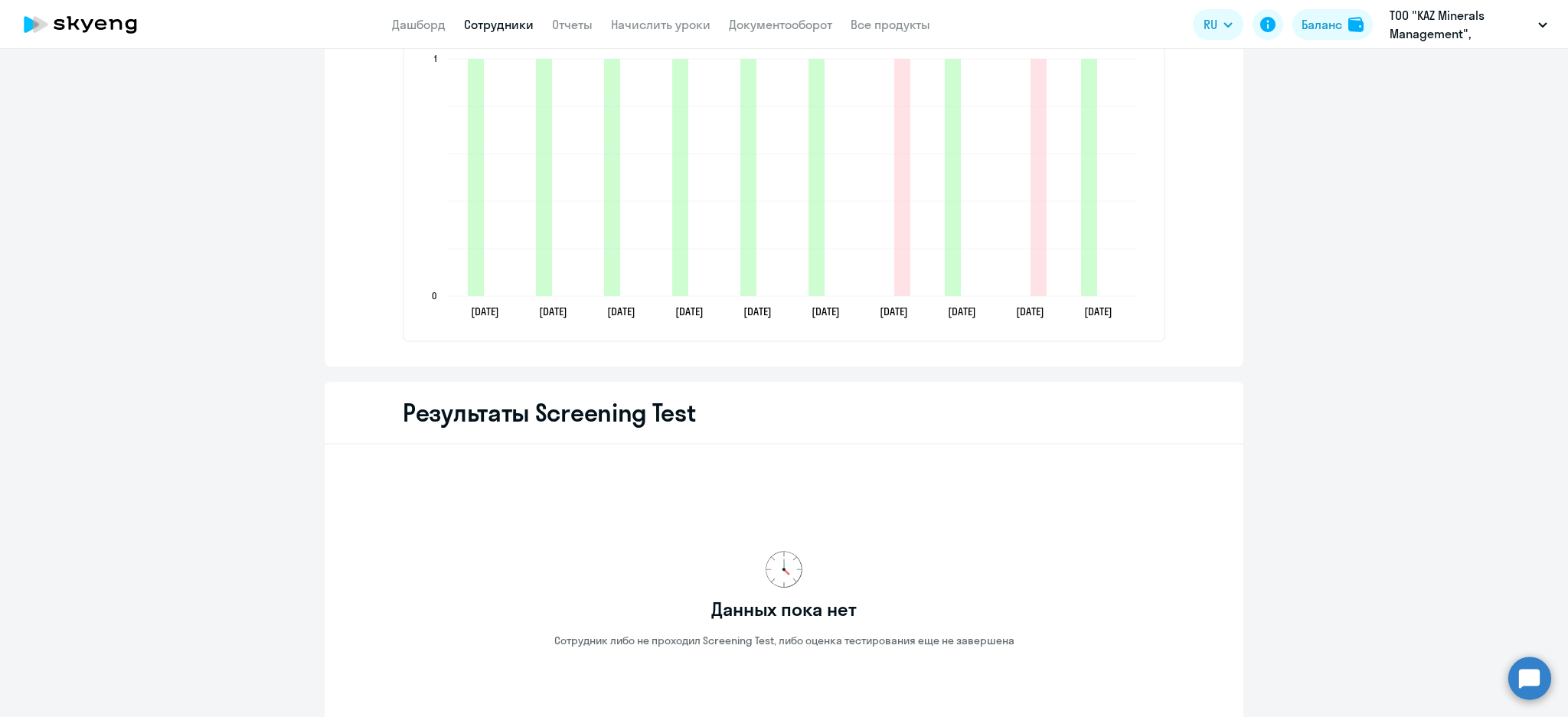
scroll to position [1938, 0]
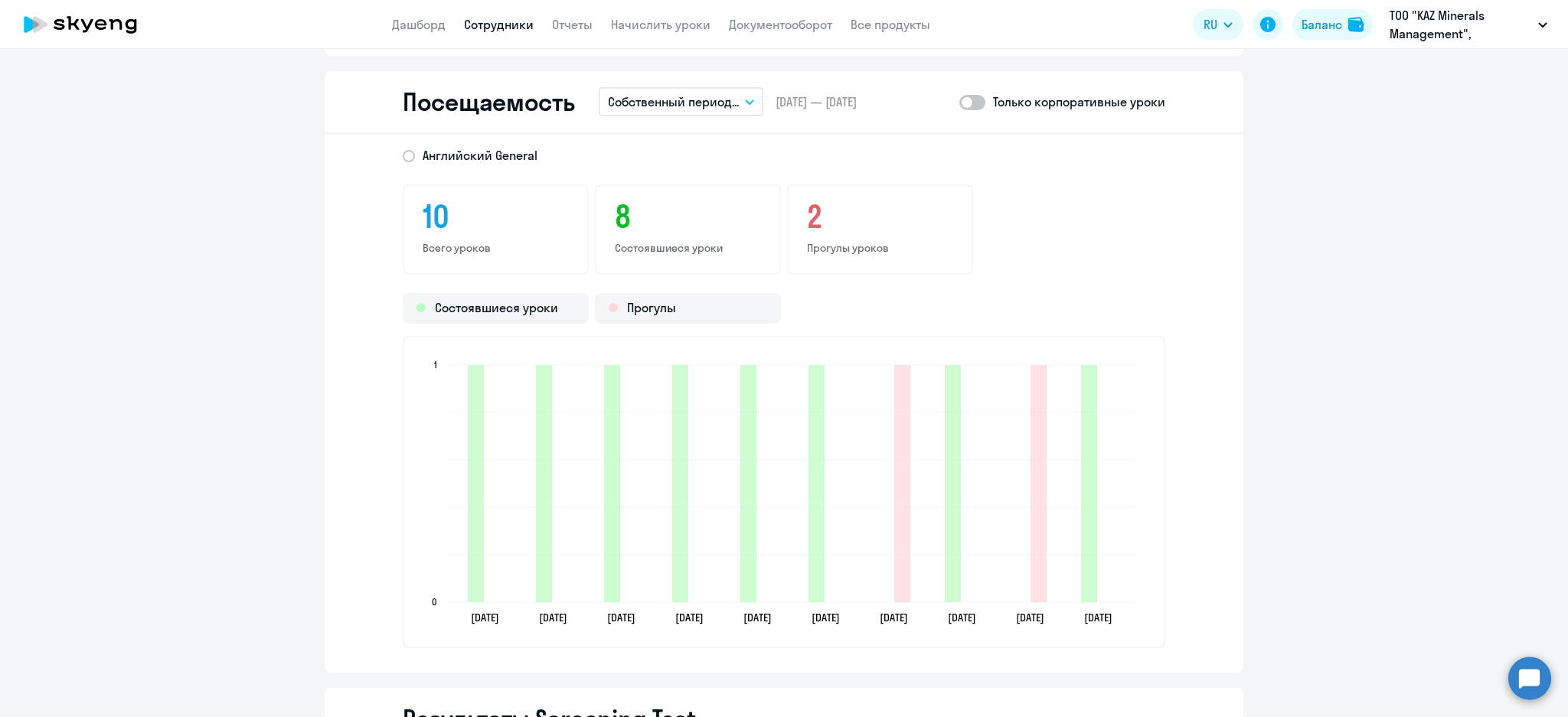
click at [969, 95] on span at bounding box center [972, 102] width 26 height 15
click at [959, 102] on input "checkbox" at bounding box center [958, 102] width 1 height 1
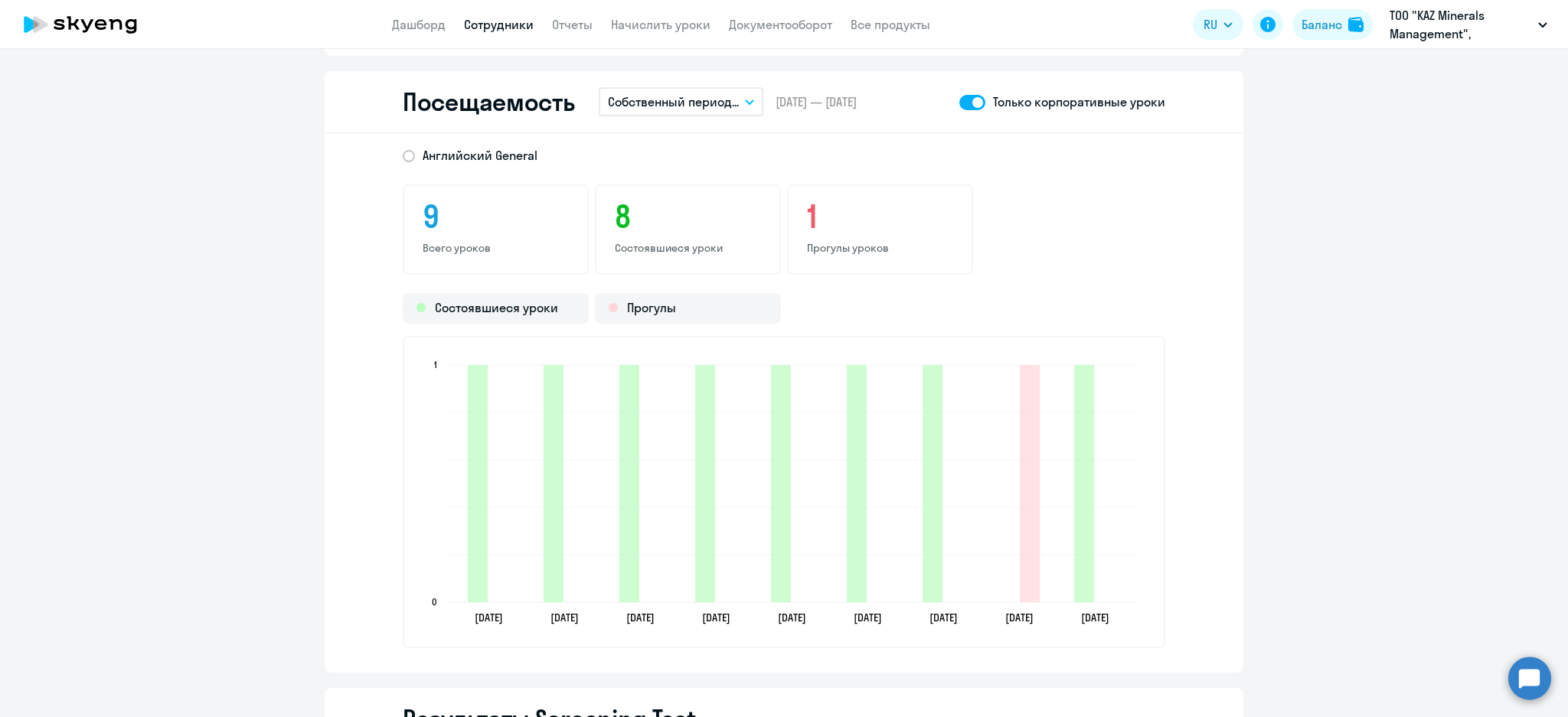
click at [959, 96] on span at bounding box center [972, 102] width 26 height 15
click at [958, 102] on input "checkbox" at bounding box center [958, 102] width 1 height 1
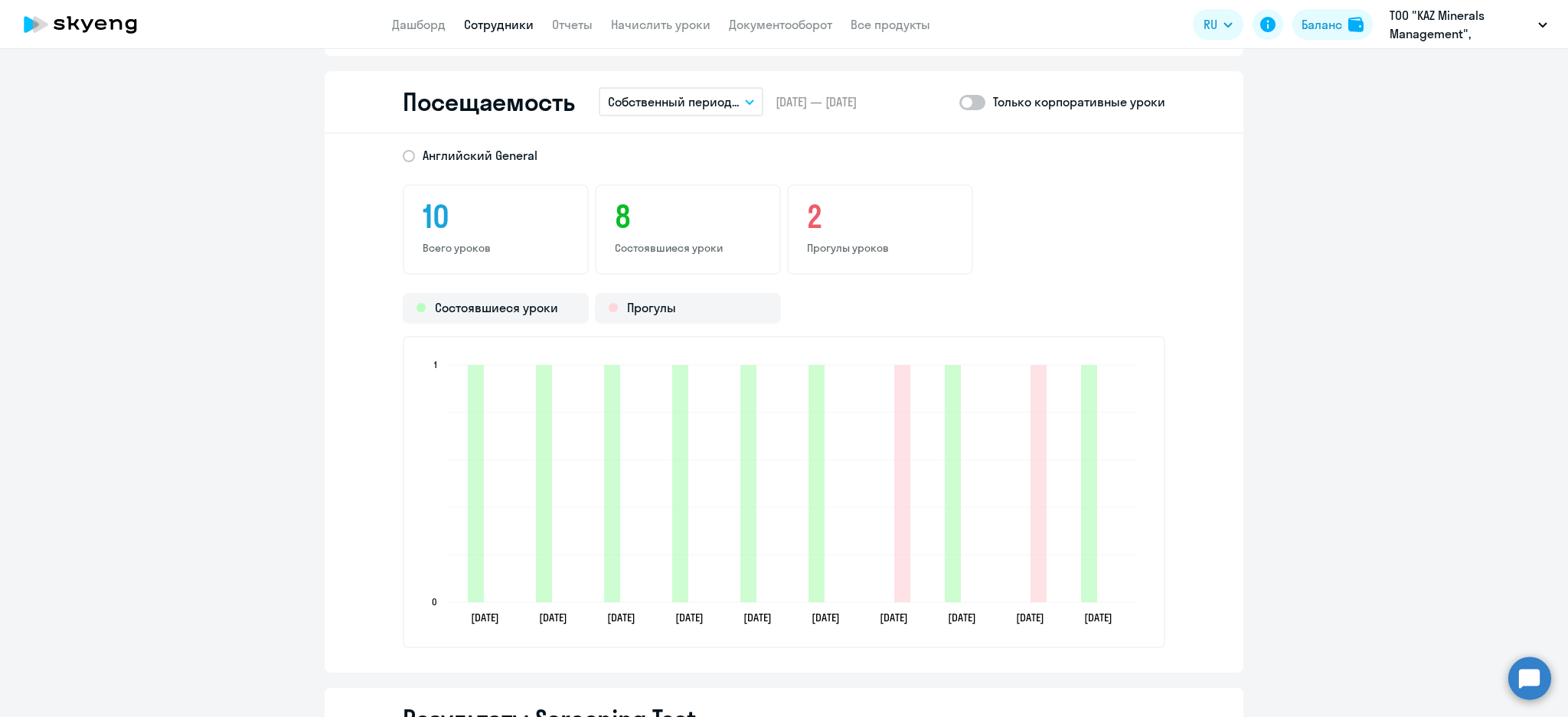
click at [959, 96] on span at bounding box center [972, 102] width 26 height 15
click at [959, 102] on input "checkbox" at bounding box center [958, 102] width 1 height 1
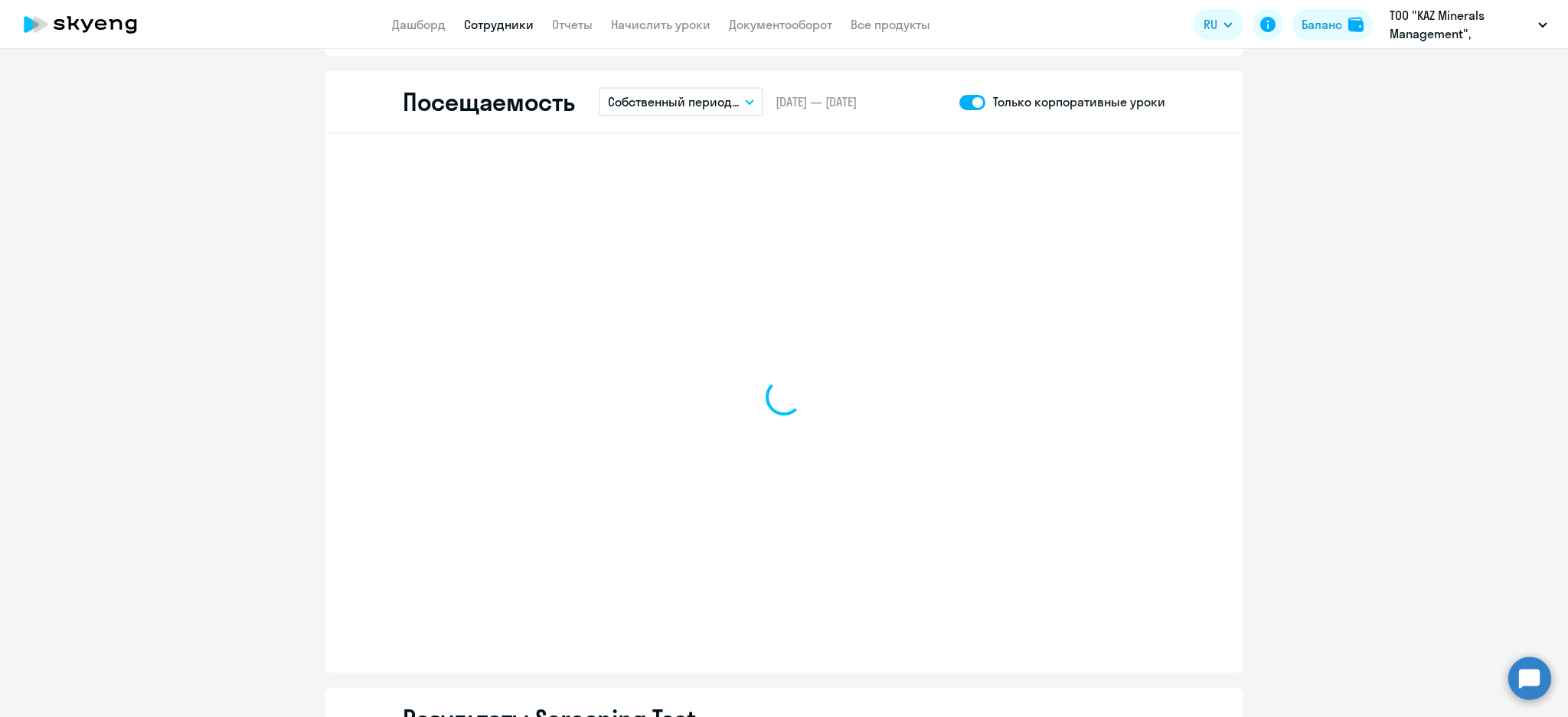
click at [959, 96] on span at bounding box center [972, 102] width 26 height 15
click at [959, 102] on input "checkbox" at bounding box center [958, 102] width 1 height 1
checkbox input "false"
